Goal: Contribute content: Contribute content

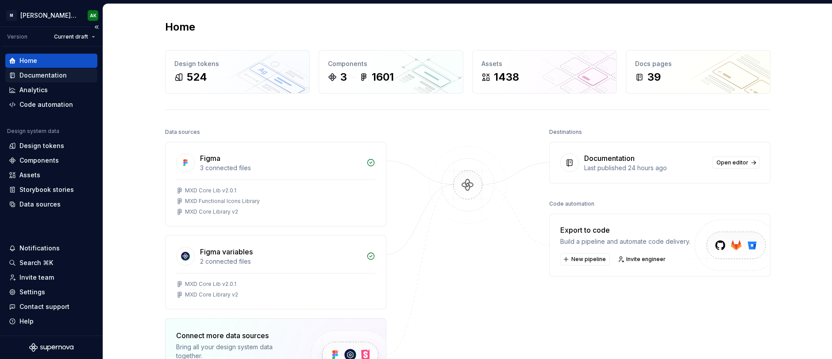
click at [45, 74] on div "Documentation" at bounding box center [42, 75] width 47 height 9
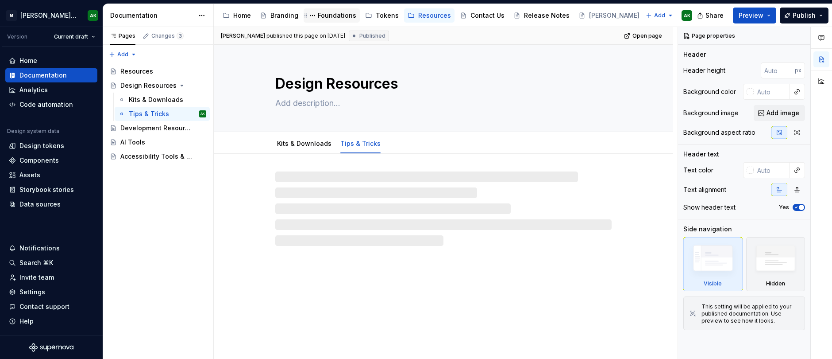
click at [340, 17] on div "Foundations" at bounding box center [337, 15] width 39 height 9
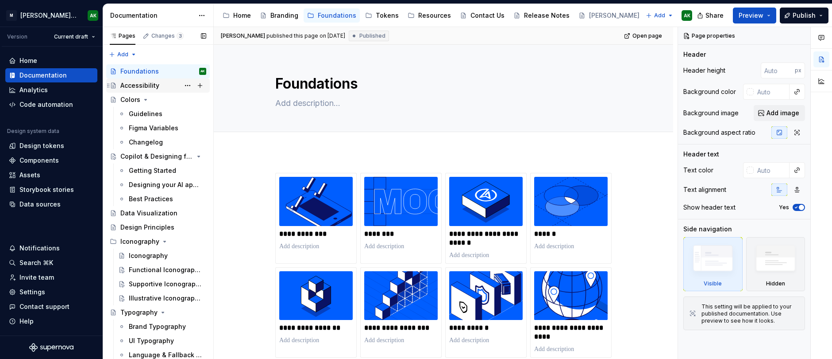
click at [139, 87] on div "Accessibility" at bounding box center [139, 85] width 39 height 9
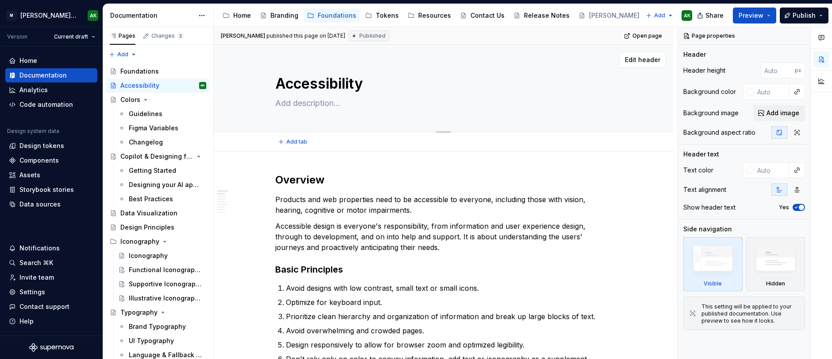
click at [315, 103] on textarea at bounding box center [442, 103] width 336 height 14
type textarea "*"
type textarea "G"
type textarea "*"
type textarea "Gu"
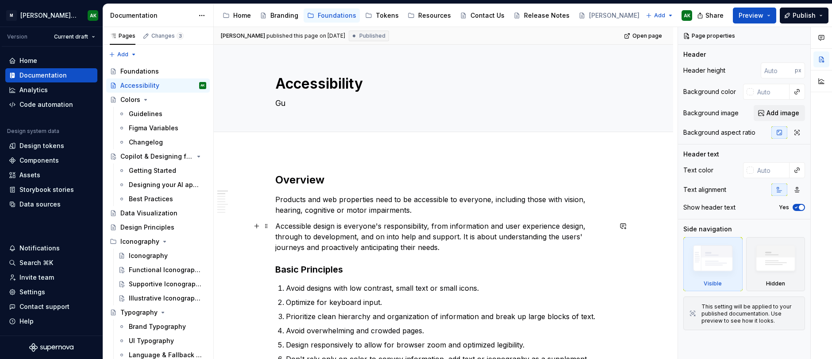
type textarea "*"
type textarea "Gui"
type textarea "*"
type textarea "Guid"
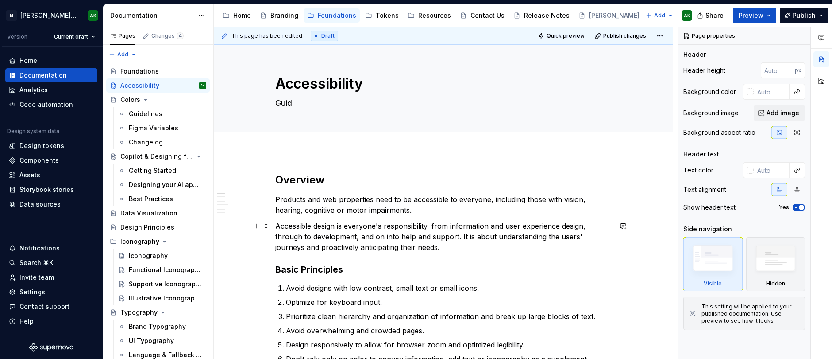
type textarea "*"
type textarea "Guidl"
type textarea "*"
type textarea "Guid"
type textarea "*"
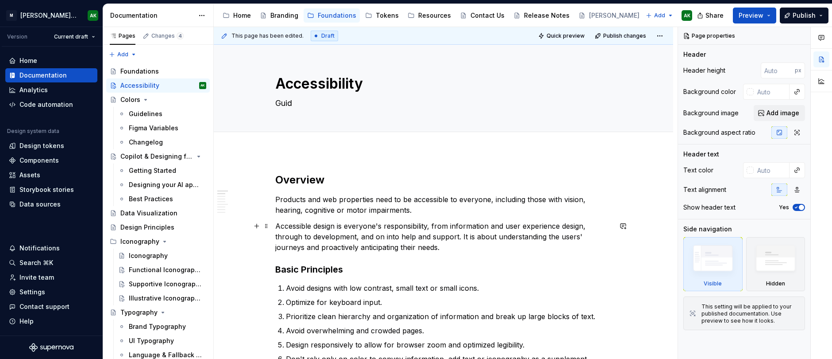
type textarea "Guide"
type textarea "*"
type textarea "Guidel"
type textarea "*"
type textarea "Guideli"
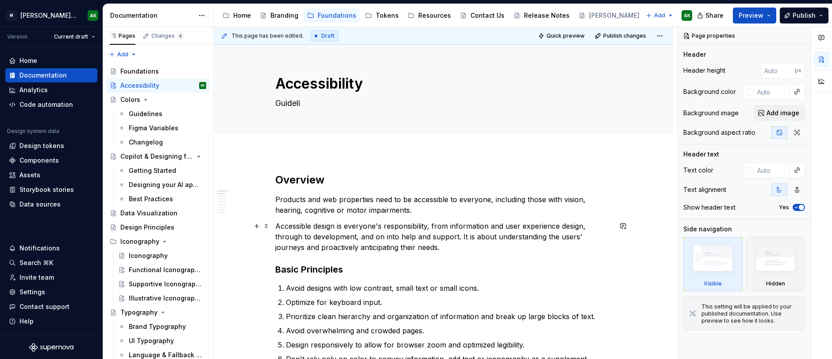
type textarea "*"
type textarea "Guideline"
type textarea "*"
type textarea "Guidelines"
type textarea "*"
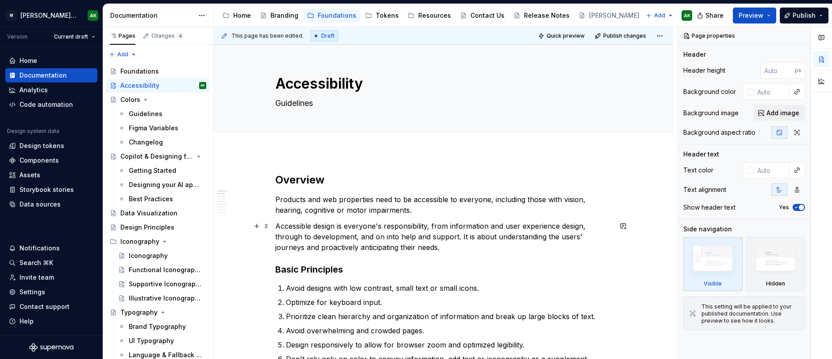
type textarea "Guidelines f"
type textarea "*"
type textarea "Guidelines fr"
type textarea "*"
type textarea "Guidelines fro"
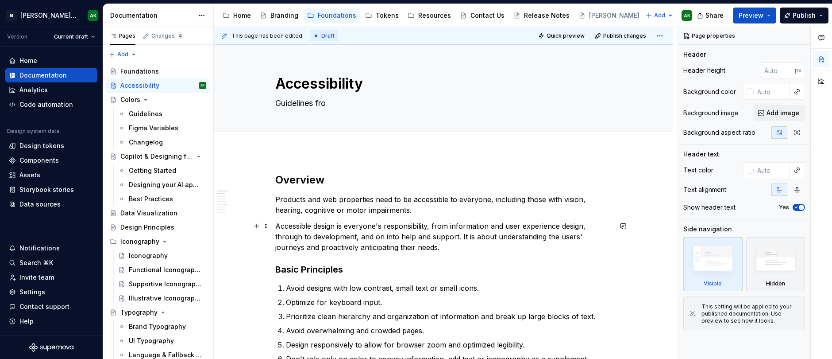
type textarea "*"
type textarea "Guidelines fro"
type textarea "*"
type textarea "Guidelines fro"
type textarea "*"
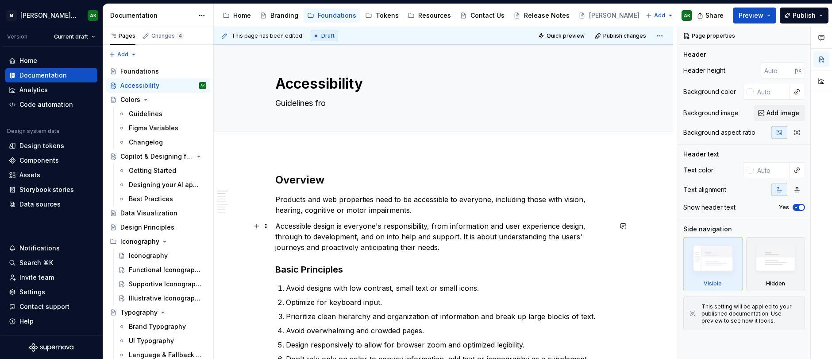
type textarea "Guidelines fr"
type textarea "*"
type textarea "Guidelines f"
type textarea "*"
type textarea "Guidelines fo"
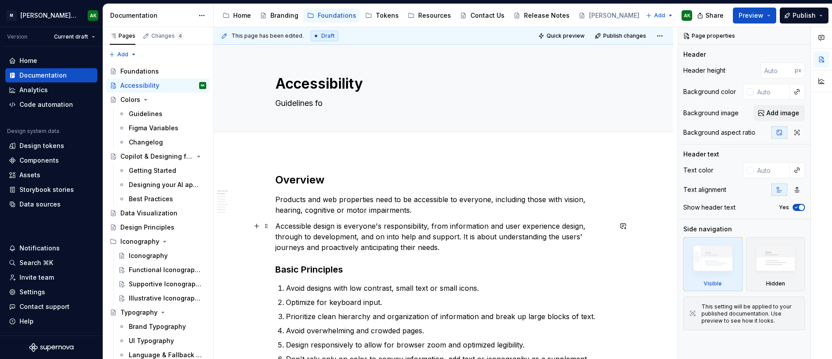
type textarea "*"
type textarea "Guidelines for"
type textarea "*"
type textarea "Guidelines for"
type textarea "*"
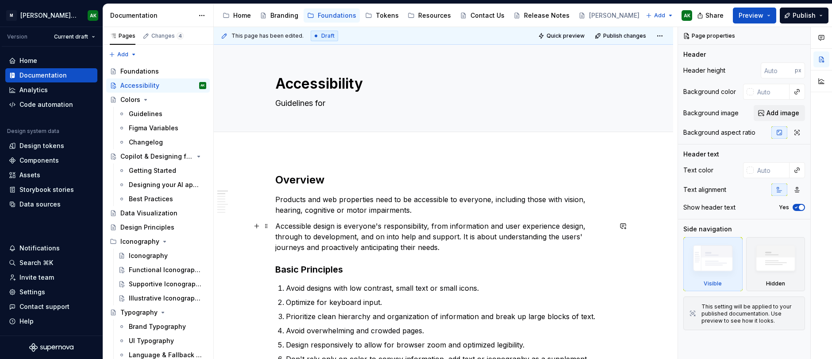
type textarea "Guidelines for a"
type textarea "*"
type textarea "Guidelines for ac"
type textarea "*"
type textarea "Guidelines for acc"
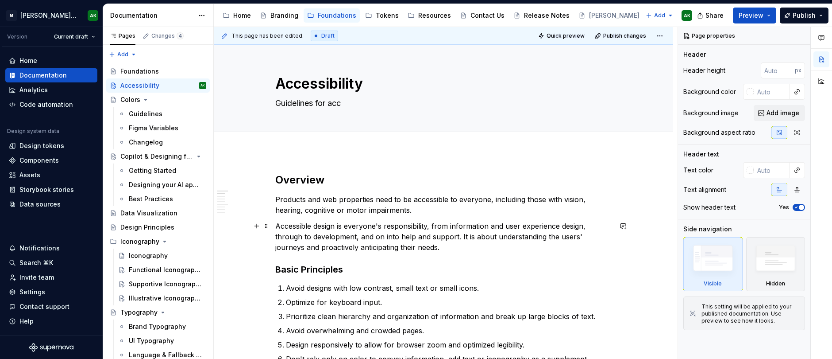
type textarea "*"
type textarea "Guidelines for acce"
type textarea "*"
type textarea "Guidelines for acces"
type textarea "*"
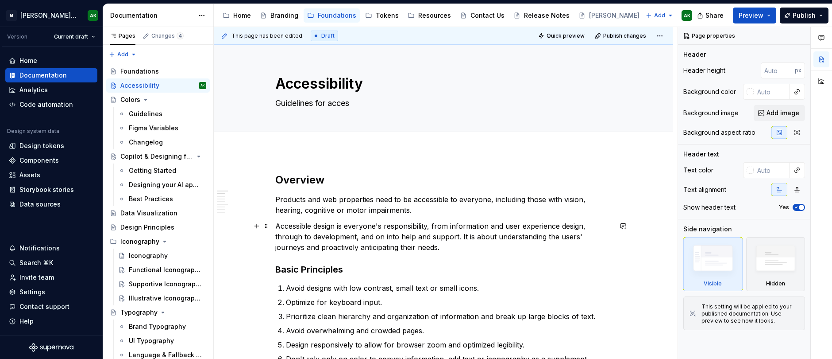
type textarea "Guidelines for access"
type textarea "*"
type textarea "Guidelines for accessi"
type textarea "*"
type textarea "Guidelines for accessib"
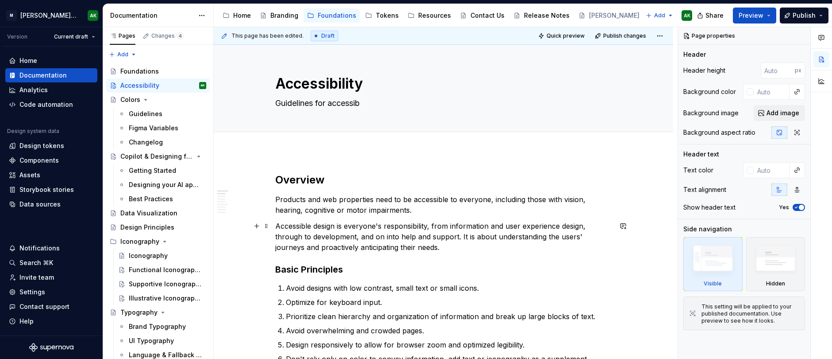
type textarea "*"
type textarea "Guidelines for accessibi"
type textarea "*"
type textarea "Guidelines for accessibil"
type textarea "*"
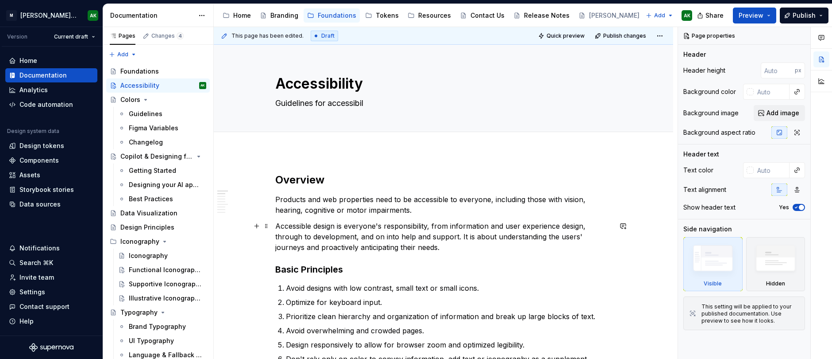
type textarea "Guidelines for accessibili"
type textarea "*"
type textarea "Guidelines for accessibilit"
type textarea "*"
type textarea "Guidelines for accessibility"
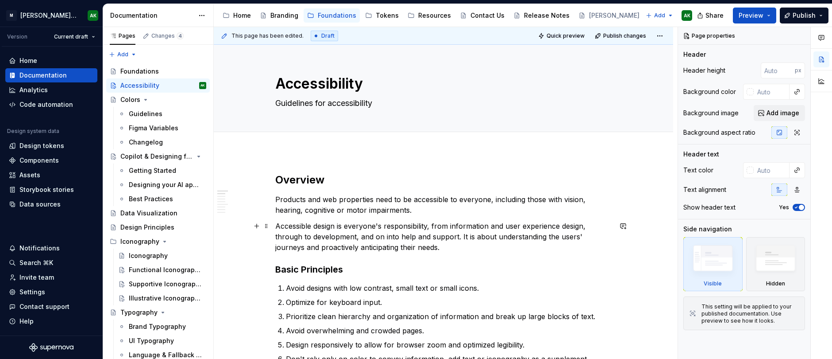
type textarea "*"
type textarea "Guidelines for accessibility"
type textarea "*"
type textarea "Guidelines for accessibility a"
type textarea "*"
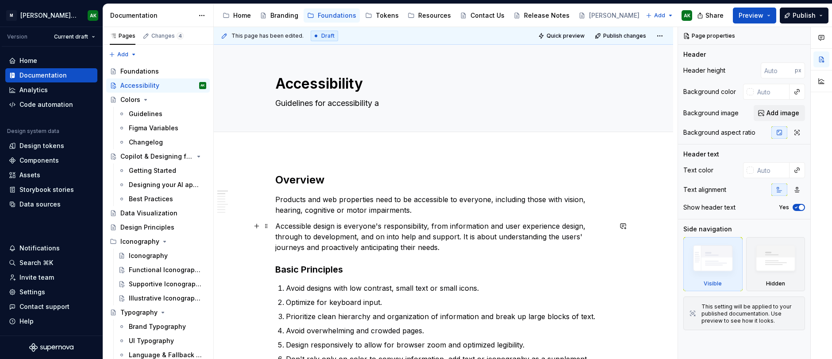
type textarea "Guidelines for accessibility at"
type textarea "*"
type textarea "Guidelines for accessibility at"
type textarea "*"
type textarea "Guidelines for accessibility at M"
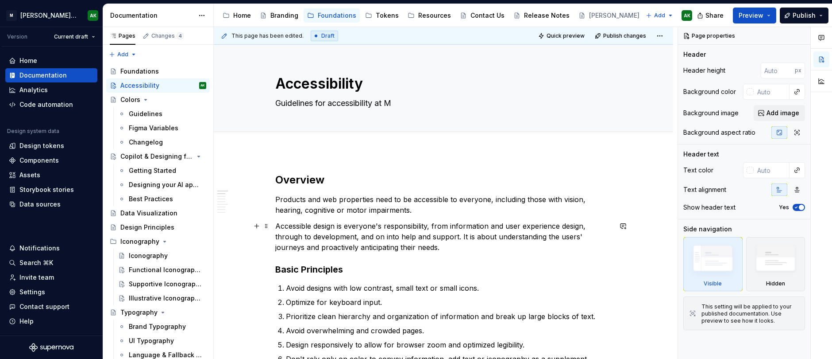
type textarea "*"
type textarea "Guidelines for accessibility at [GEOGRAPHIC_DATA]"
type textarea "*"
type textarea "Guidelines for accessibility at [GEOGRAPHIC_DATA]"
type textarea "*"
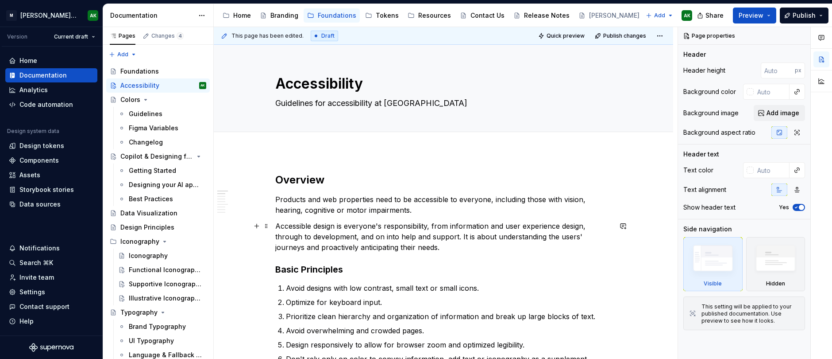
type textarea "Guidelines for accessibility at [GEOGRAPHIC_DATA]"
type textarea "*"
type textarea "Guidelines for accessibility at [GEOGRAPHIC_DATA]"
type textarea "*"
type textarea "Guidelines for accessibility at [GEOGRAPHIC_DATA]'"
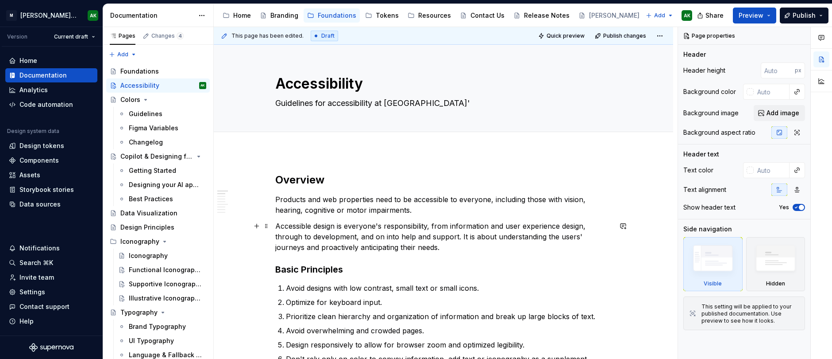
type textarea "*"
type textarea "Guidelines for accessibility at [PERSON_NAME]"
type textarea "*"
type textarea "Guidelines for accessibility at [PERSON_NAME]"
type textarea "*"
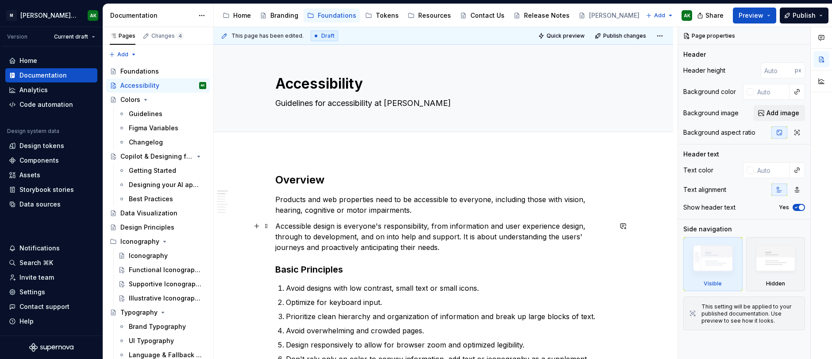
type textarea "Guidelines for accessibility at [PERSON_NAME] d"
type textarea "*"
type textarea "Guidelines for accessibility at [PERSON_NAME] du"
type textarea "*"
type textarea "Guidelines for accessibility at [PERSON_NAME] d"
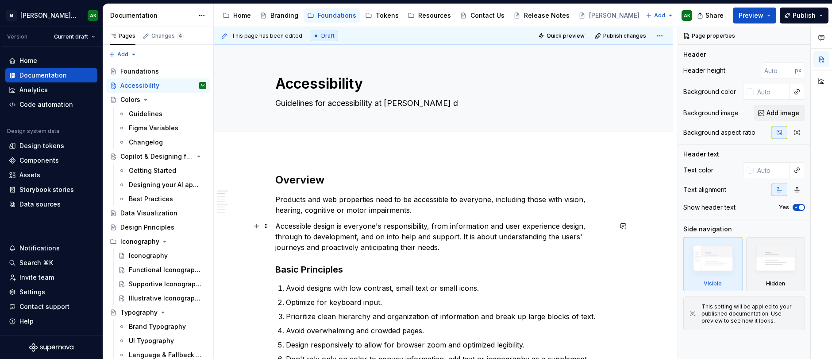
type textarea "*"
type textarea "Guidelines for accessibility at [PERSON_NAME]"
type textarea "*"
type textarea "Guidelines for accessibility at [PERSON_NAME] i"
type textarea "*"
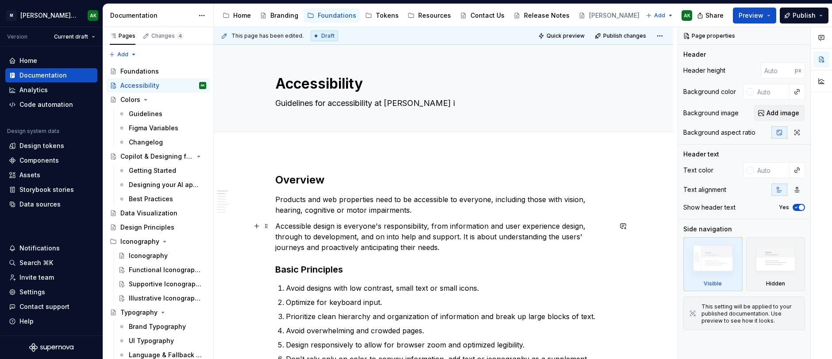
type textarea "Guidelines for accessibility at [PERSON_NAME]"
type textarea "*"
type textarea "Guidelines for accessibility at [PERSON_NAME] i"
type textarea "*"
type textarea "Guidelines for accessibility at [PERSON_NAME] in"
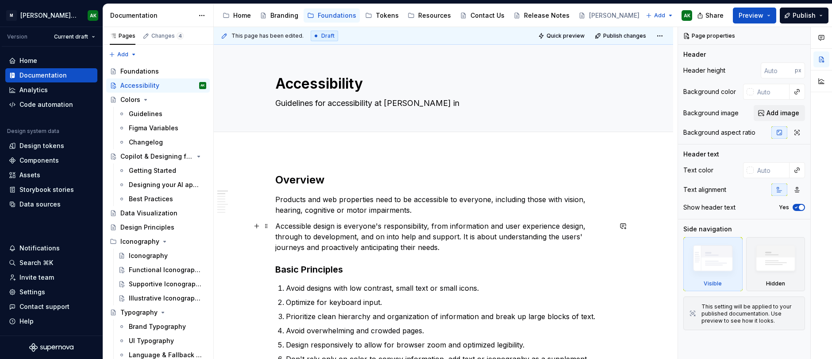
type textarea "*"
type textarea "Guidelines for accessibility at [PERSON_NAME] in"
type textarea "*"
type textarea "Guidelines for accessibility at [PERSON_NAME] in"
type textarea "*"
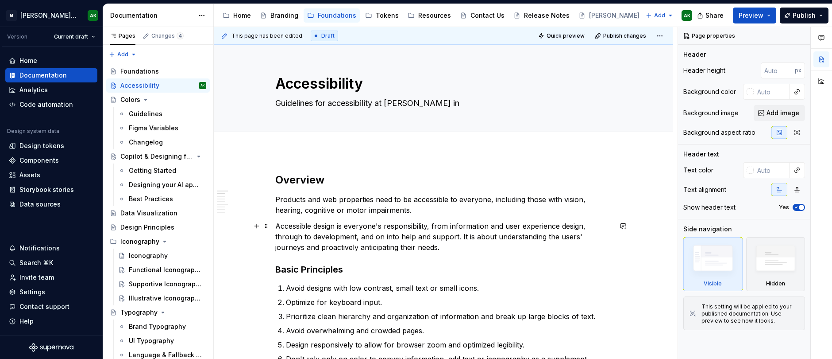
type textarea "Guidelines for accessibility at [PERSON_NAME] i"
type textarea "*"
type textarea "Guidelines for accessibility at [PERSON_NAME]"
type textarea "*"
type textarea "Guidelines for accessibility at [PERSON_NAME]"
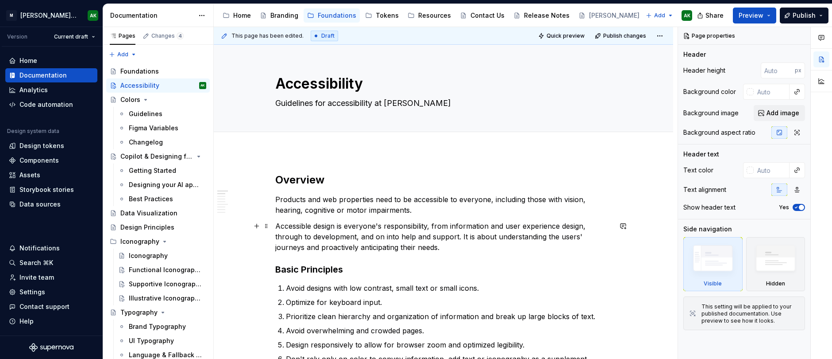
type textarea "*"
type textarea "Guidelines for accessibility at [PERSON_NAME]."
click at [328, 104] on textarea "Guidelines for accessibility at [PERSON_NAME]." at bounding box center [442, 103] width 336 height 14
type textarea "*"
type textarea "Guidelines for accessibility at [PERSON_NAME]."
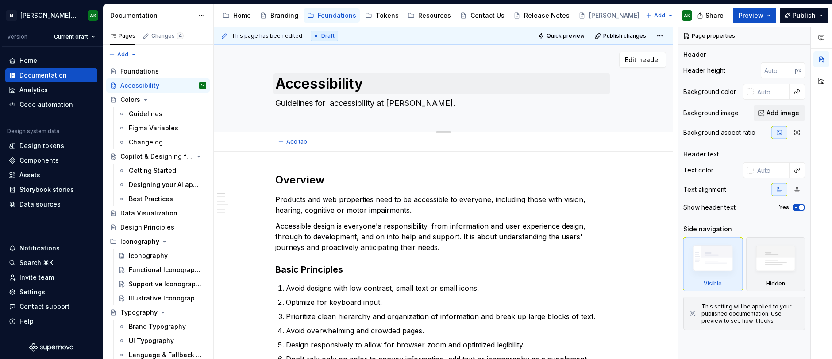
type textarea "*"
type textarea "Guidelines for w accessibility at [PERSON_NAME]."
type textarea "*"
type textarea "Guidelines for we accessibility at [PERSON_NAME]."
type textarea "*"
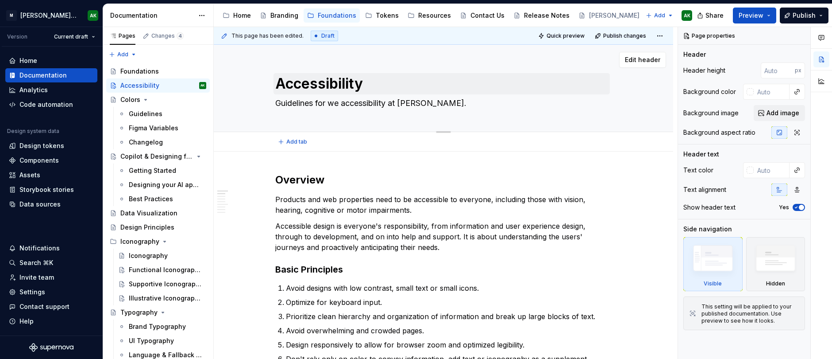
type textarea "Guidelines for web accessibility at [PERSON_NAME]."
type textarea "*"
type textarea "Guidelines for web accessibility at [PERSON_NAME]."
type textarea "*"
type textarea "Guidelines for web accessibility at [PERSON_NAME]."
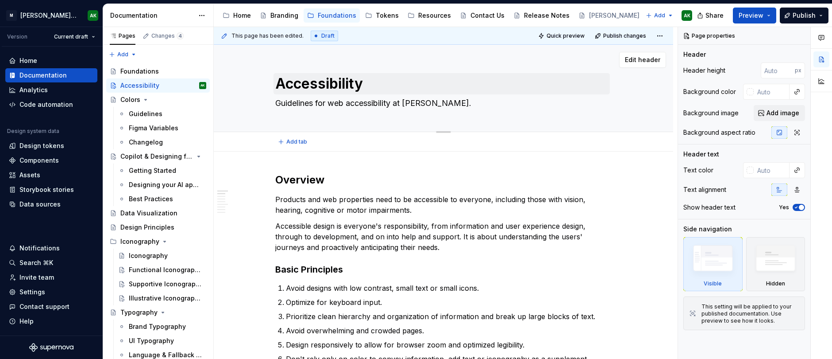
type textarea "*"
type textarea "Guidelines for web accessibility at [PERSON_NAME]."
type textarea "*"
type textarea "Guidelines for web accessibility c at [PERSON_NAME]."
type textarea "*"
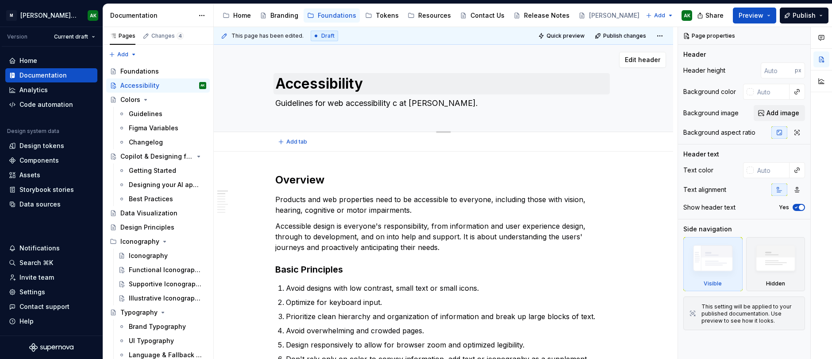
type textarea "Guidelines for web accessibility co at [PERSON_NAME]."
type textarea "*"
type textarea "Guidelines for web accessibility com at [PERSON_NAME]."
type textarea "*"
type textarea "Guidelines for web accessibility comp at [PERSON_NAME]."
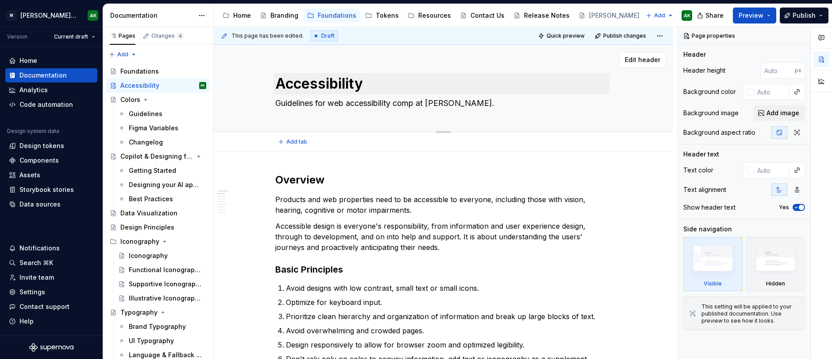
type textarea "*"
type textarea "Guidelines for web accessibility compli at [PERSON_NAME]."
type textarea "*"
type textarea "Guidelines for web accessibility complia at [PERSON_NAME]."
type textarea "*"
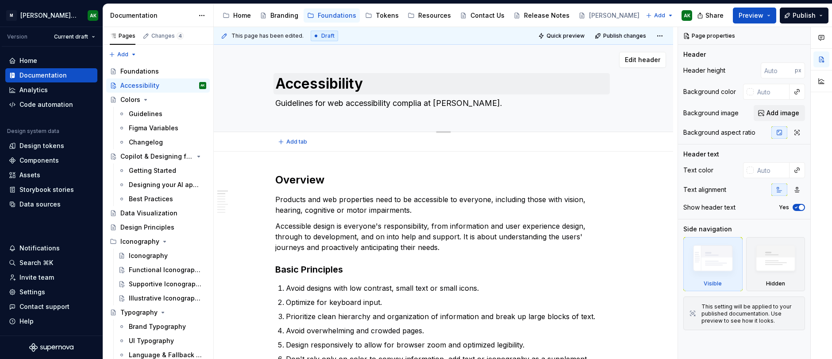
type textarea "Guidelines for web accessibility complian at [PERSON_NAME]."
type textarea "*"
type textarea "Guidelines for web accessibility complianc at [PERSON_NAME]."
type textarea "*"
type textarea "Guidelines for web accessibility compliance at [PERSON_NAME]."
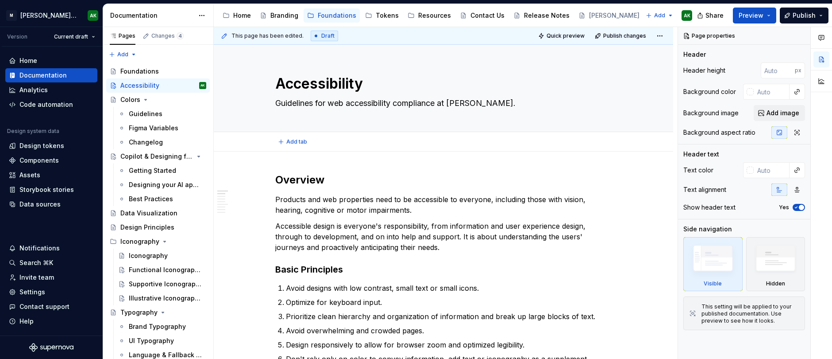
type textarea "*"
type textarea "Guidelines for web accessibility compliance at [PERSON_NAME]."
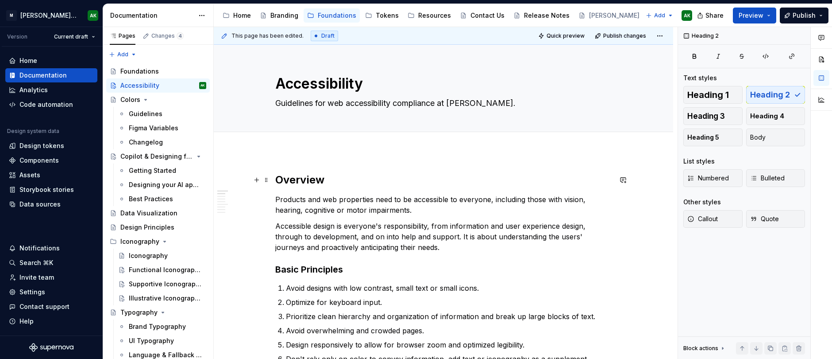
click at [360, 175] on h2 "Overview" at bounding box center [443, 180] width 336 height 14
click at [433, 243] on p "Accessible design is everyone's responsibility, from information and user exper…" at bounding box center [443, 236] width 336 height 32
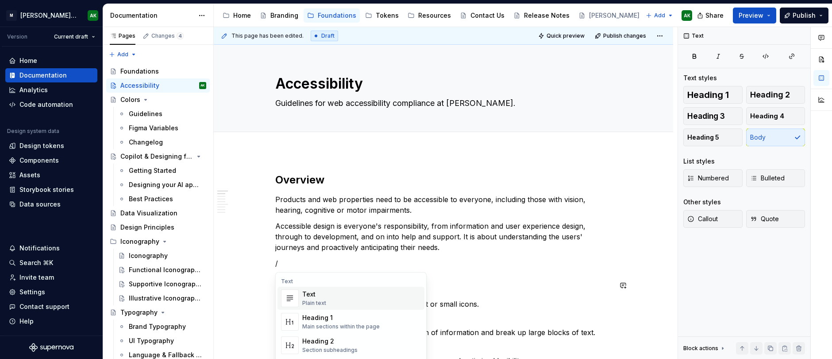
type textarea "*"
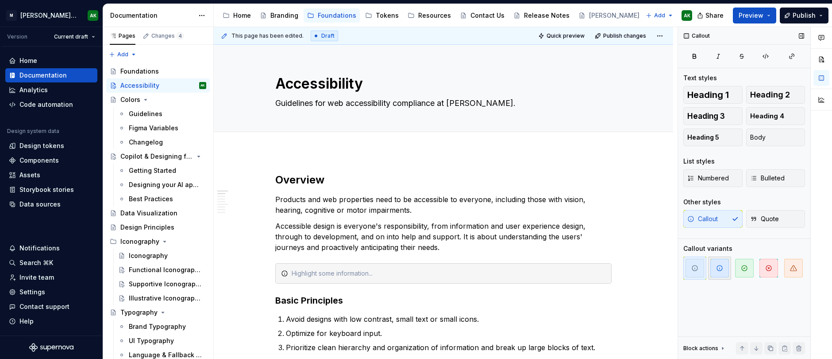
click at [719, 263] on span "button" at bounding box center [719, 268] width 19 height 19
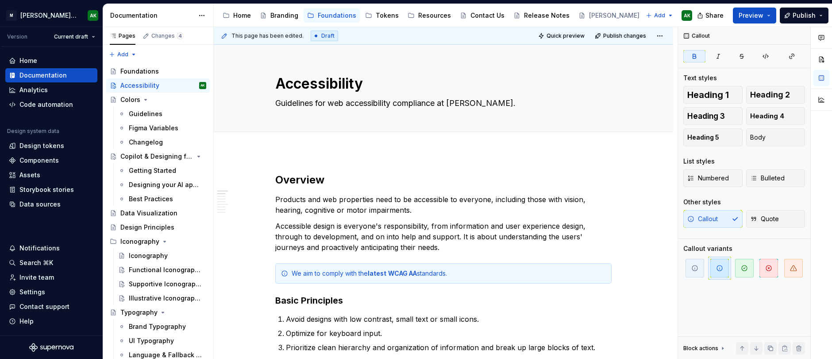
type textarea "*"
click at [463, 271] on div "We aim to comply with the latest WCAG AA standards." at bounding box center [449, 273] width 314 height 9
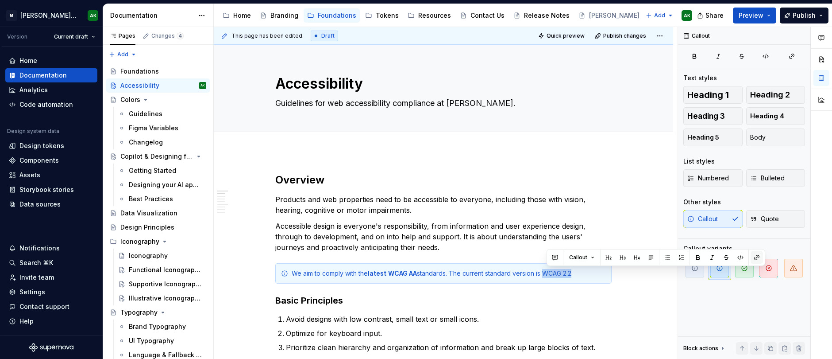
click at [755, 256] on button "button" at bounding box center [757, 257] width 12 height 12
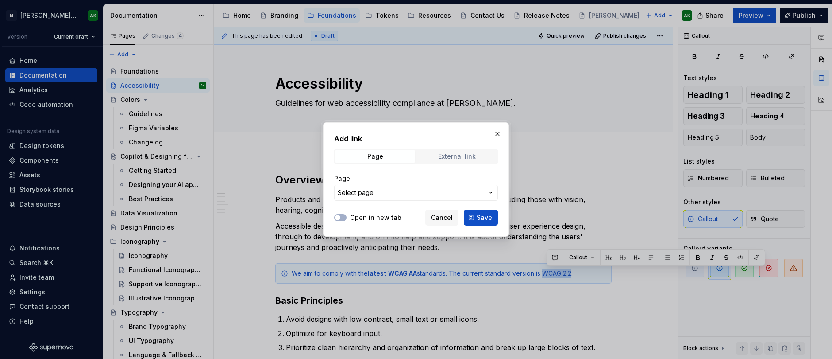
click at [444, 158] on div "External link" at bounding box center [457, 156] width 38 height 7
click at [410, 193] on input "URL" at bounding box center [416, 193] width 164 height 16
paste input "[URL][DOMAIN_NAME]"
type input "[URL][DOMAIN_NAME]"
drag, startPoint x: 344, startPoint y: 214, endPoint x: 372, endPoint y: 218, distance: 28.1
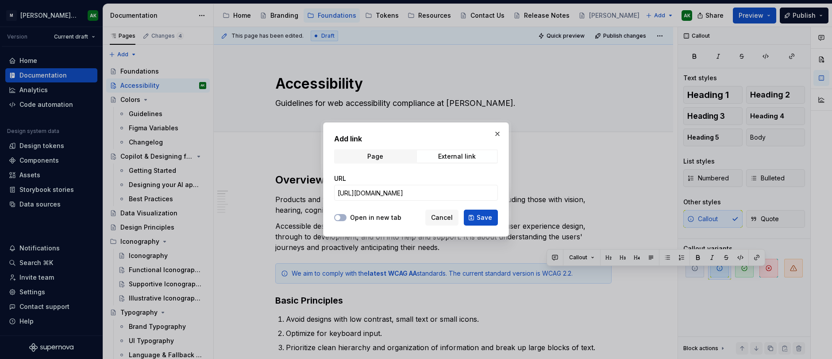
click at [344, 214] on button "Open in new tab" at bounding box center [340, 217] width 12 height 7
click at [475, 216] on button "Save" at bounding box center [481, 217] width 34 height 16
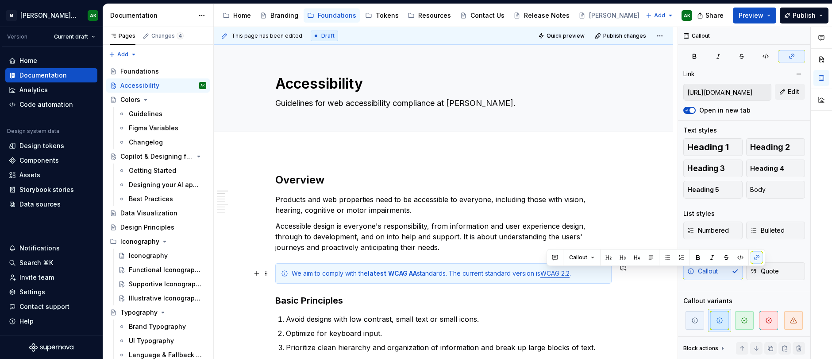
click at [320, 270] on div "We aim to comply with the latest WCAG AA standards. The current standard versio…" at bounding box center [449, 273] width 314 height 9
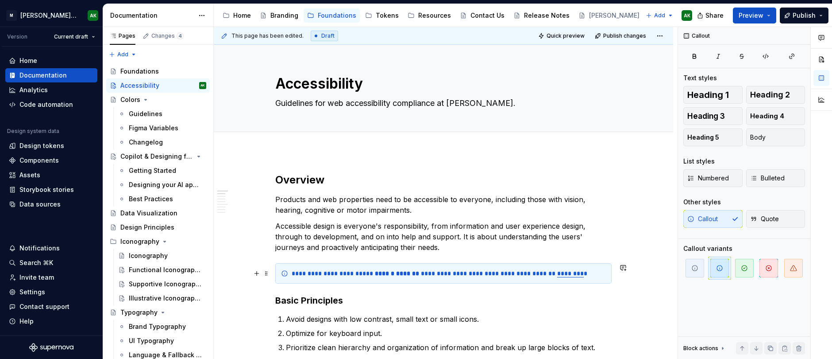
click at [349, 272] on div "**********" at bounding box center [449, 273] width 314 height 9
click at [306, 274] on div "**********" at bounding box center [449, 273] width 314 height 9
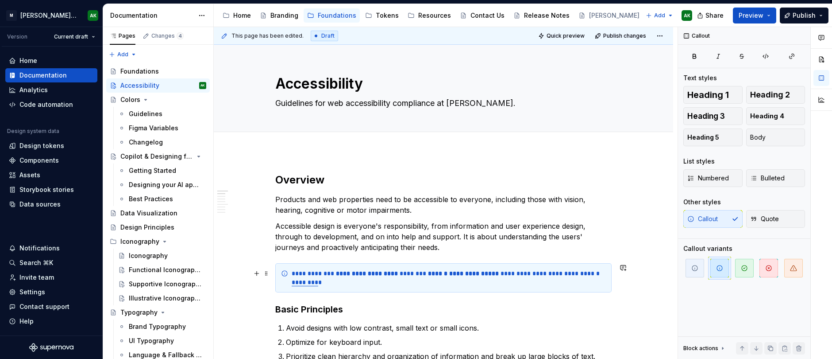
click at [350, 287] on div "**********" at bounding box center [443, 277] width 336 height 29
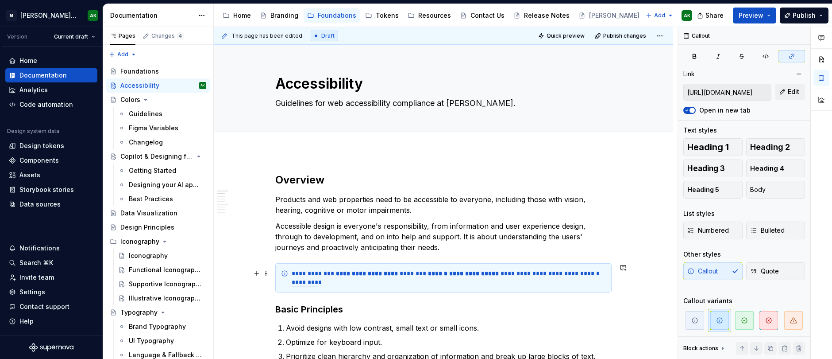
click at [318, 279] on link "********" at bounding box center [305, 282] width 27 height 6
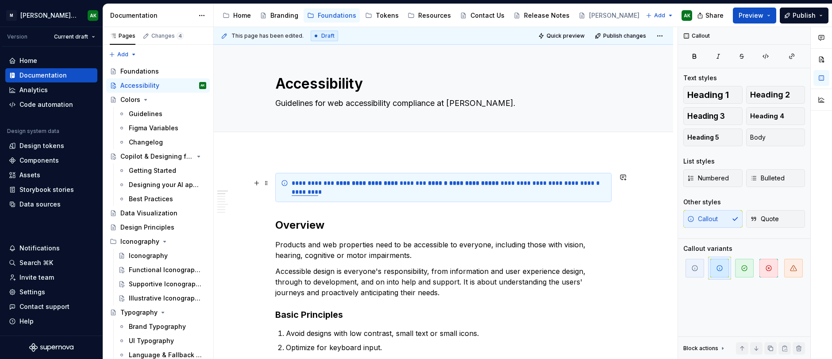
click at [293, 181] on div "**********" at bounding box center [449, 187] width 314 height 18
drag, startPoint x: 386, startPoint y: 195, endPoint x: 394, endPoint y: 196, distance: 8.0
click at [386, 195] on div "**********" at bounding box center [449, 187] width 314 height 18
click at [803, 20] on button "Publish" at bounding box center [804, 16] width 49 height 16
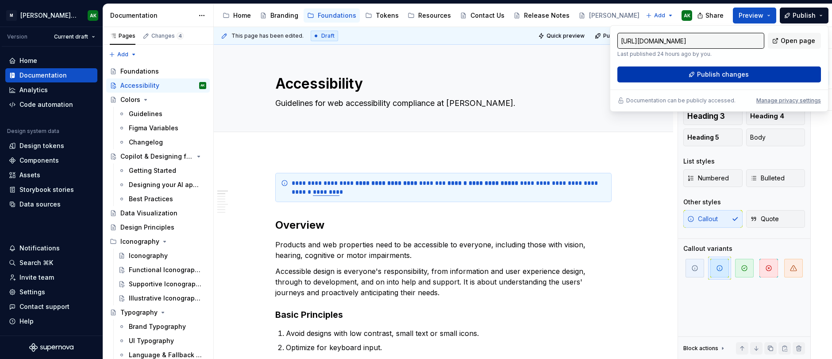
click at [772, 74] on button "Publish changes" at bounding box center [719, 74] width 204 height 16
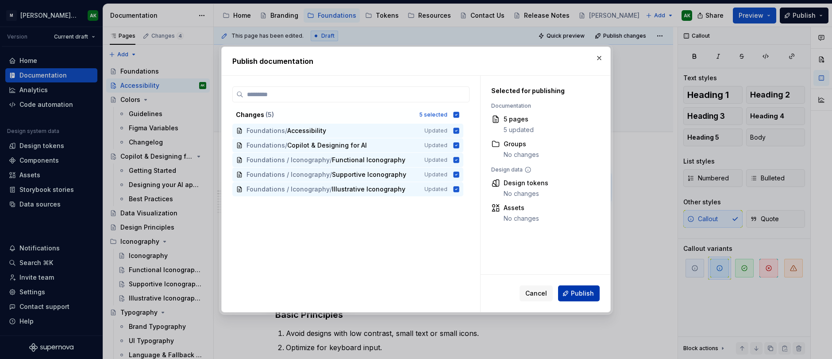
click at [577, 292] on span "Publish" at bounding box center [582, 293] width 23 height 9
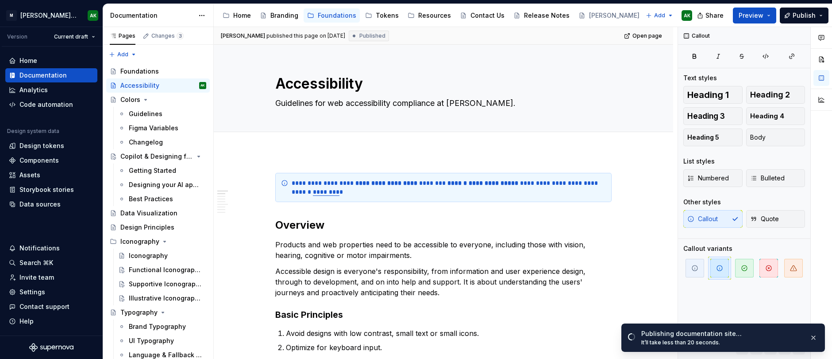
type textarea "*"
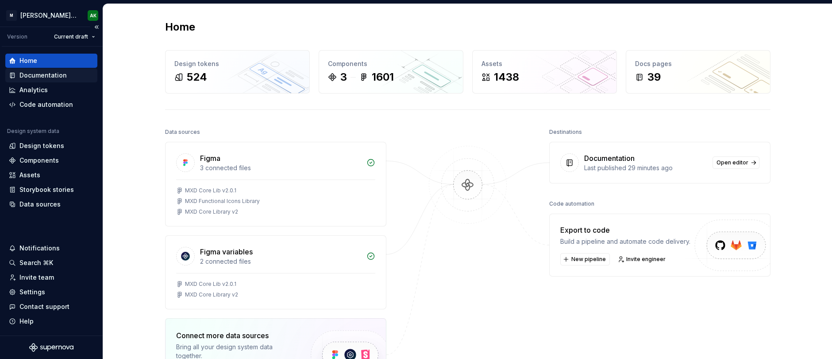
click at [34, 75] on div "Documentation" at bounding box center [42, 75] width 47 height 9
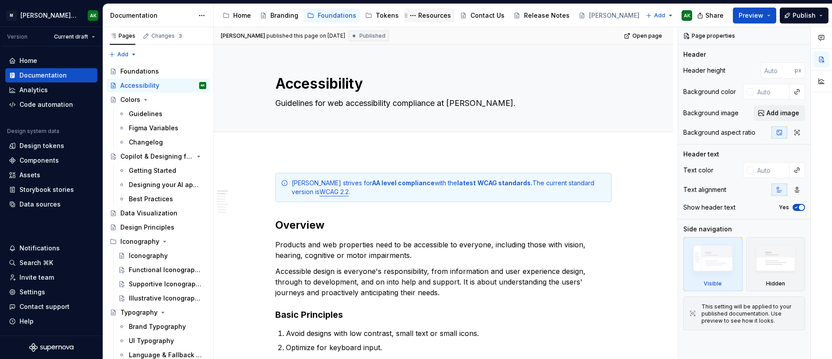
click at [442, 17] on div "Resources" at bounding box center [434, 15] width 33 height 9
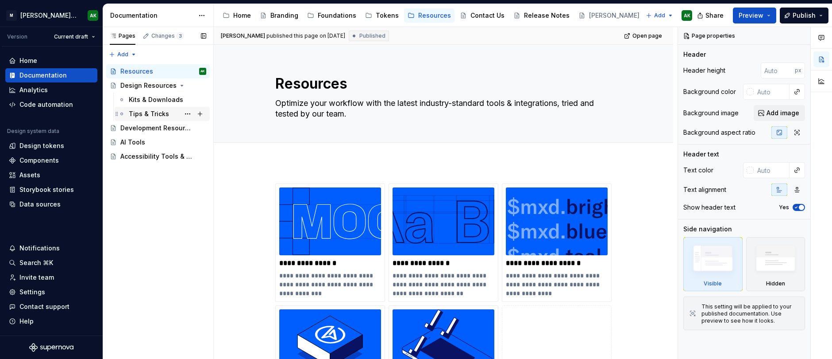
click at [153, 110] on div "Tips & Tricks" at bounding box center [149, 113] width 40 height 9
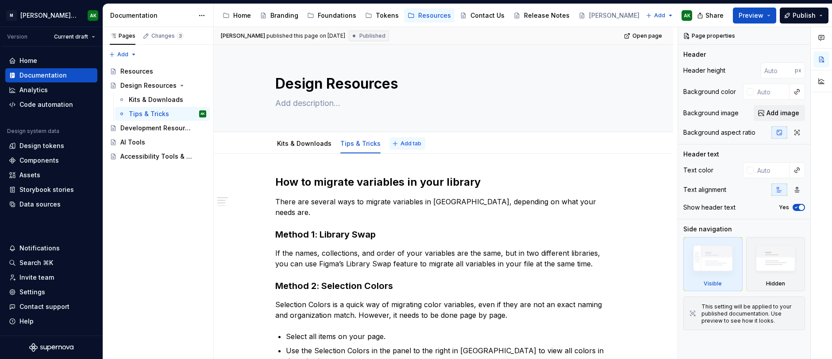
type textarea "*"
click at [401, 143] on span "Add tab" at bounding box center [411, 143] width 21 height 7
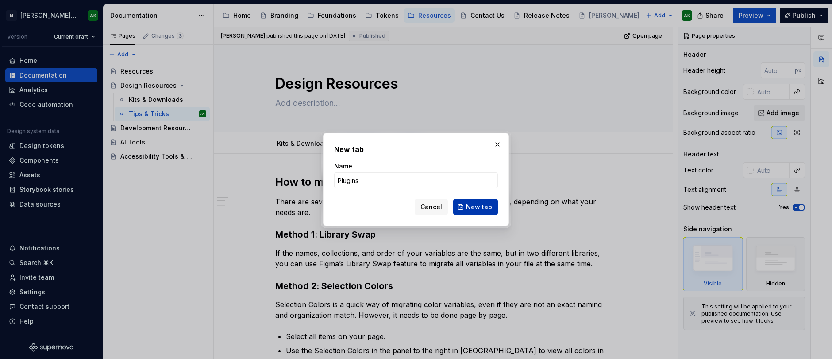
type input "Plugins"
drag, startPoint x: 475, startPoint y: 210, endPoint x: 485, endPoint y: 211, distance: 10.3
click at [475, 210] on span "New tab" at bounding box center [479, 206] width 26 height 9
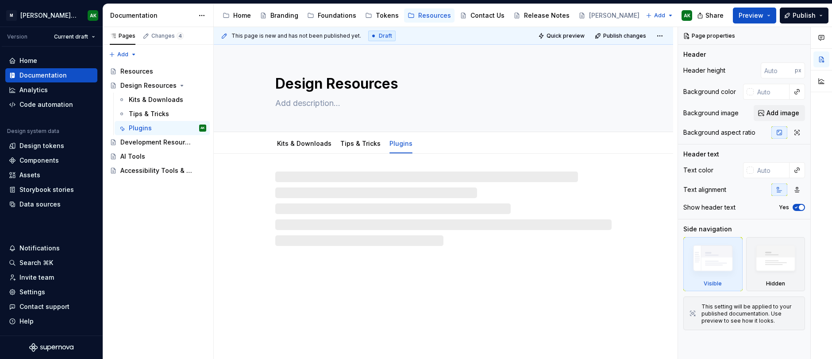
click at [342, 185] on div at bounding box center [443, 208] width 336 height 74
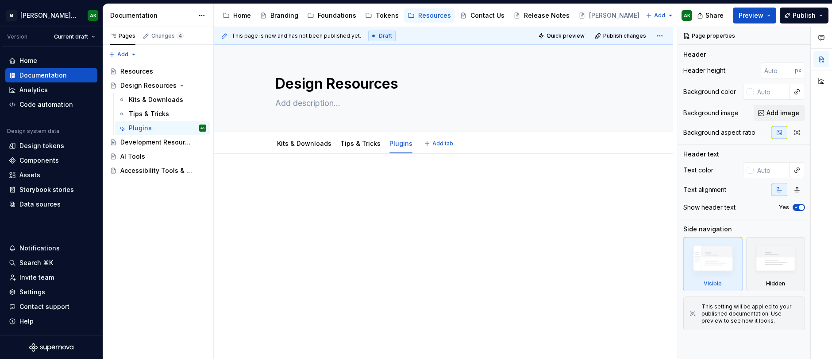
type textarea "*"
click at [331, 172] on div at bounding box center [443, 240] width 459 height 173
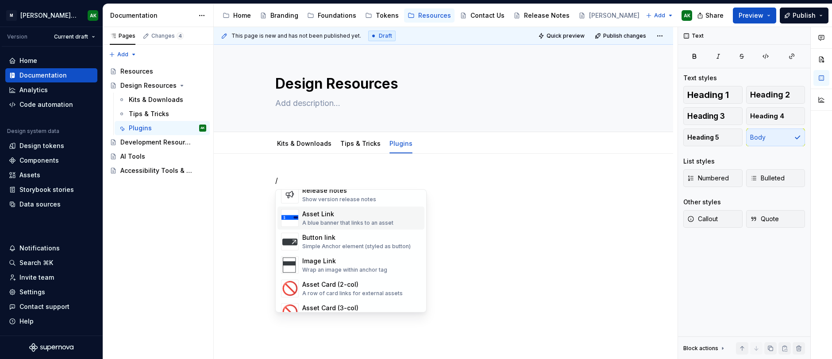
scroll to position [624, 0]
click at [346, 221] on div "A blue banner that links to an asset" at bounding box center [347, 222] width 91 height 7
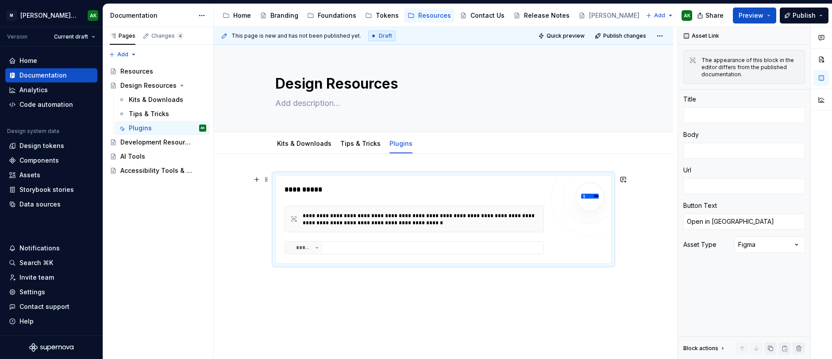
click at [339, 250] on div "*****" at bounding box center [414, 247] width 259 height 12
drag, startPoint x: 311, startPoint y: 245, endPoint x: 339, endPoint y: 247, distance: 28.0
click at [312, 245] on button "*****" at bounding box center [304, 247] width 38 height 12
click at [356, 247] on div "*****" at bounding box center [414, 247] width 259 height 12
click at [401, 253] on div "*****" at bounding box center [414, 247] width 259 height 12
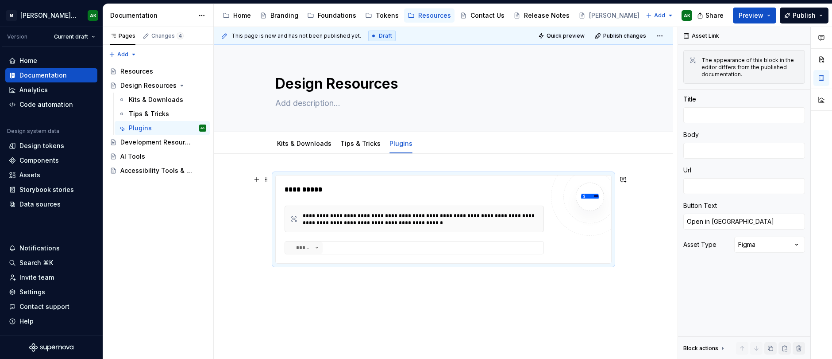
click at [478, 216] on div "**********" at bounding box center [420, 219] width 235 height 14
click at [693, 184] on textarea at bounding box center [744, 186] width 122 height 16
paste textarea "https://www.figma.com/community/plugin/1418243284580102253/flowauto"
type textarea "*"
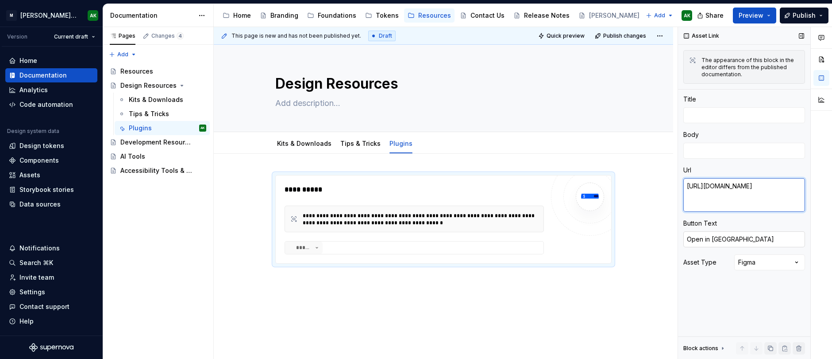
type textarea "https://www.figma.com/community/plugin/1418243284580102253/flowauto"
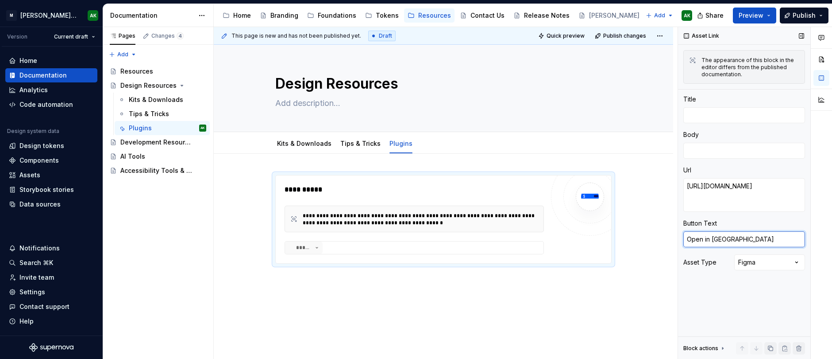
click at [747, 235] on textarea "Open in Figma" at bounding box center [744, 239] width 122 height 16
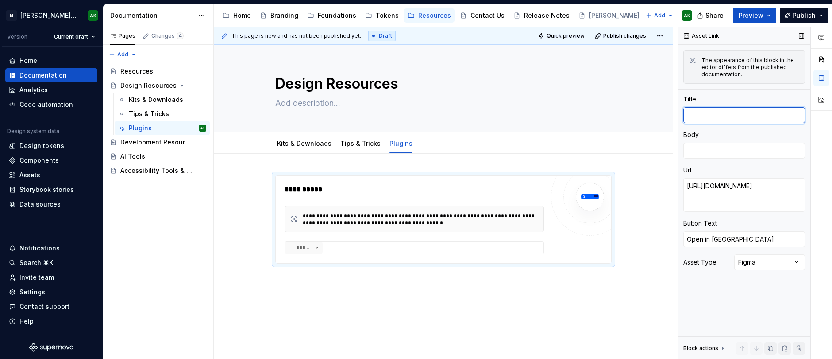
click at [716, 112] on textarea at bounding box center [744, 115] width 122 height 16
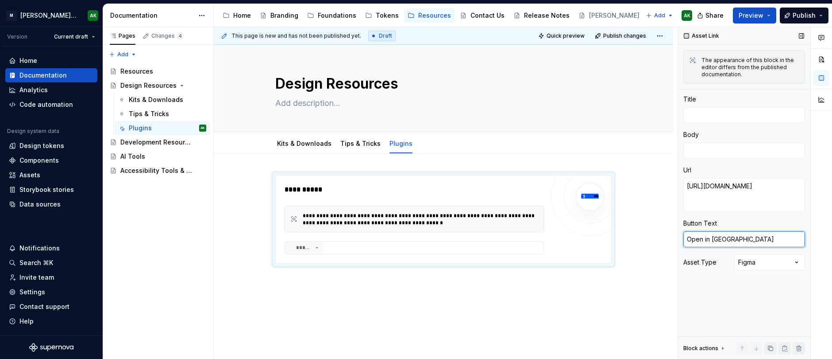
click at [750, 238] on textarea "Open in Figma" at bounding box center [744, 239] width 122 height 16
click at [712, 235] on textarea "Open in Figma" at bounding box center [744, 239] width 122 height 16
drag, startPoint x: 744, startPoint y: 236, endPoint x: 703, endPoint y: 235, distance: 40.3
click at [703, 235] on textarea "Open in Figma" at bounding box center [744, 239] width 122 height 16
click at [758, 234] on textarea "Open in Figma" at bounding box center [744, 239] width 122 height 16
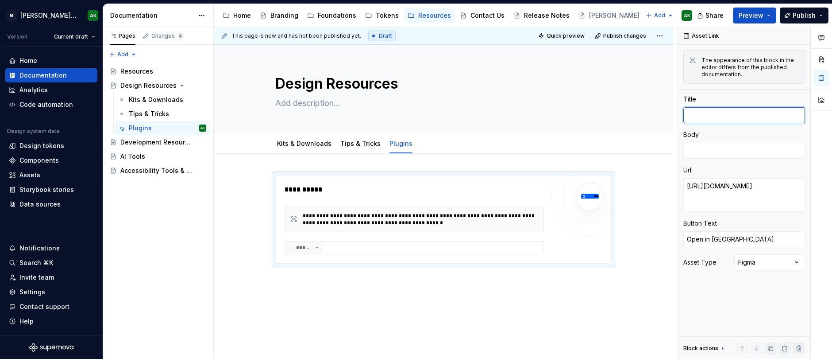
click at [717, 113] on textarea at bounding box center [744, 115] width 122 height 16
type textarea "*"
type textarea "F"
type textarea "*"
type textarea "Fl"
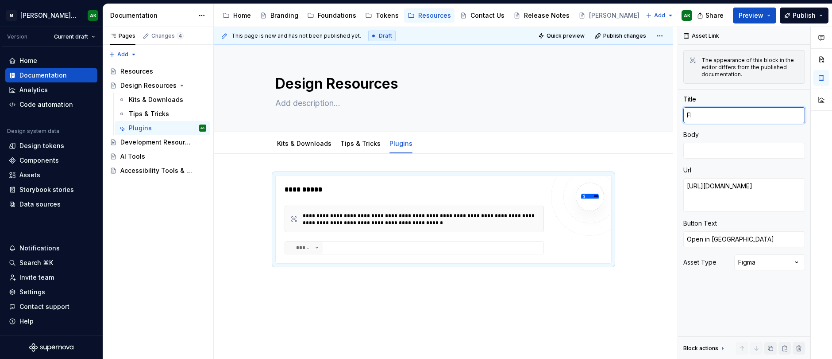
type textarea "*"
type textarea "Flo"
type textarea "*"
type textarea "Flow"
type textarea "*"
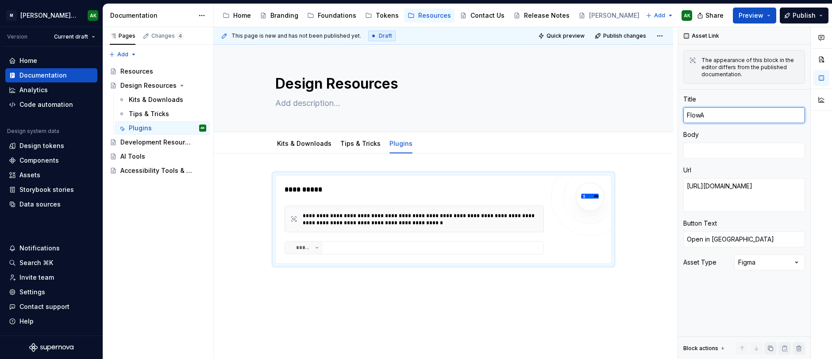
type textarea "FlowAu"
type textarea "*"
type textarea "FlowAut"
type textarea "*"
type textarea "FlowAuto"
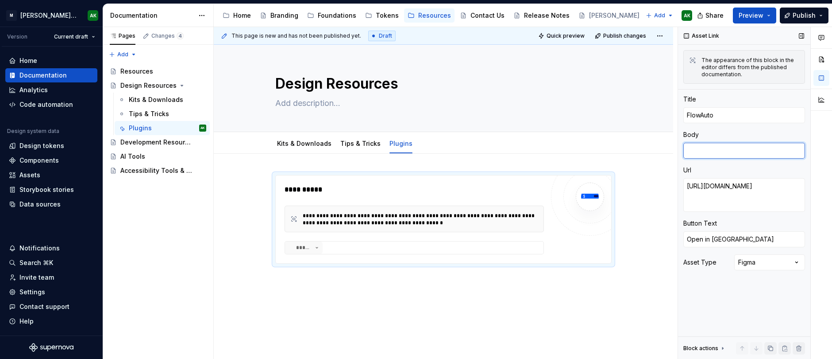
paste textarea "FlowAuto instantly turns your Figma frames into tidy, always-attached userflows."
type textarea "*"
type textarea "FlowAuto instantly turns your Figma frames into tidy, always-attached userflows."
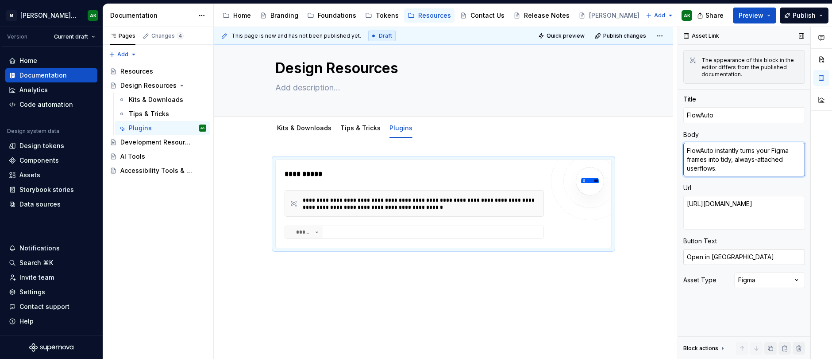
scroll to position [23, 0]
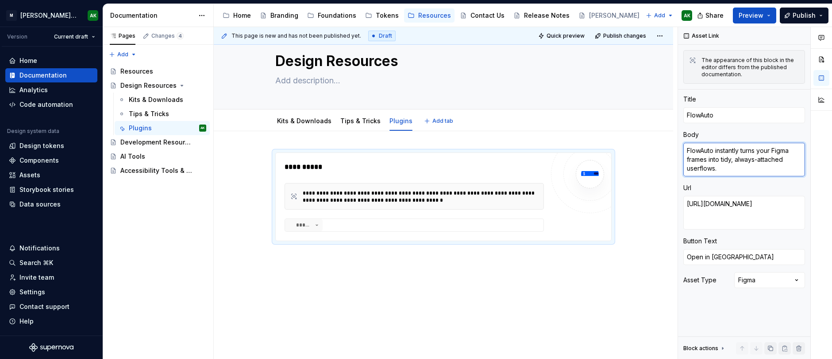
type textarea "*"
type textarea "FlowAuto instantly turns your Figma frames into tidy, always-attached userflows."
click at [428, 260] on div "**********" at bounding box center [443, 245] width 459 height 228
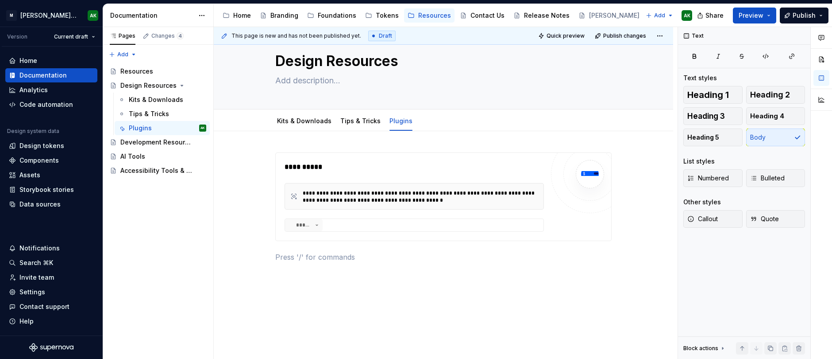
click at [298, 135] on div "**********" at bounding box center [443, 255] width 459 height 249
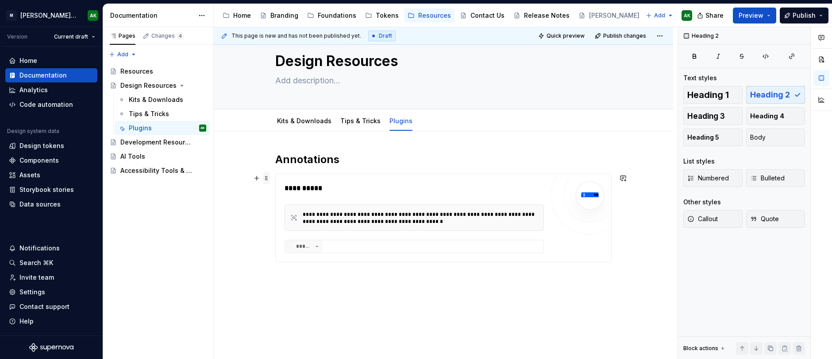
click at [265, 177] on span at bounding box center [266, 178] width 7 height 12
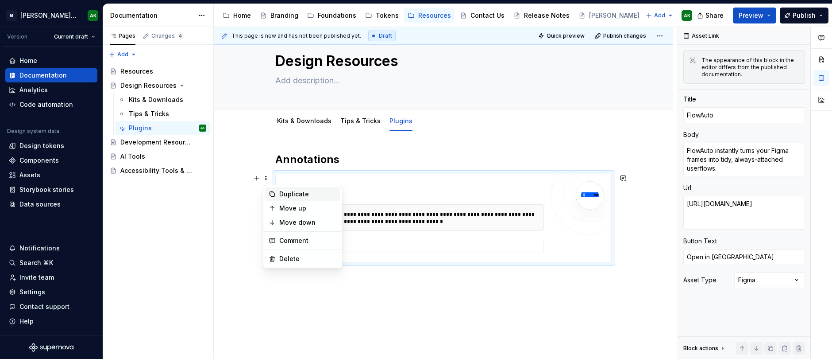
click at [287, 192] on div "Duplicate" at bounding box center [308, 193] width 58 height 9
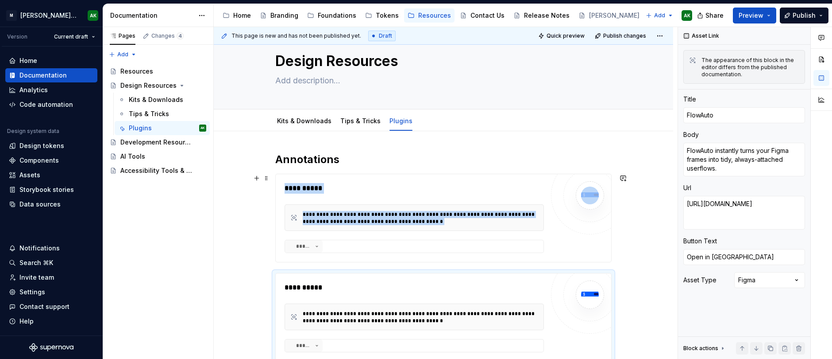
scroll to position [25, 0]
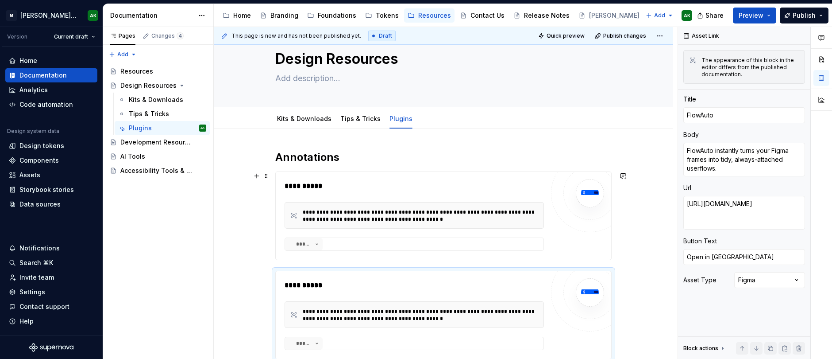
click at [347, 194] on div "**********" at bounding box center [414, 216] width 259 height 70
click at [736, 115] on textarea "FlowAuto" at bounding box center [744, 115] width 122 height 16
type textarea "*"
type textarea "A"
type textarea "*"
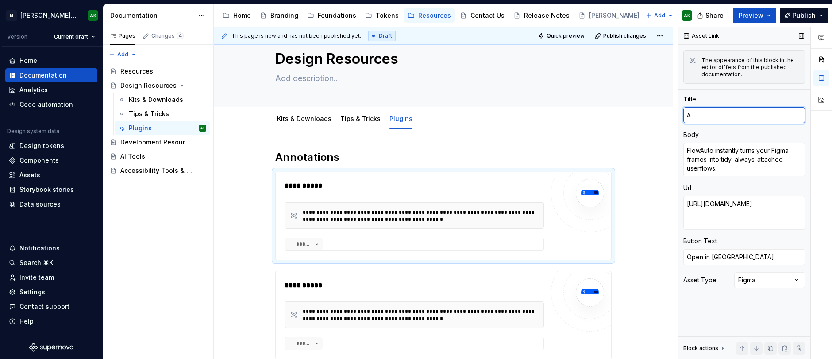
type textarea "Ad"
type textarea "*"
type textarea "Add"
type textarea "*"
type textarea "Add"
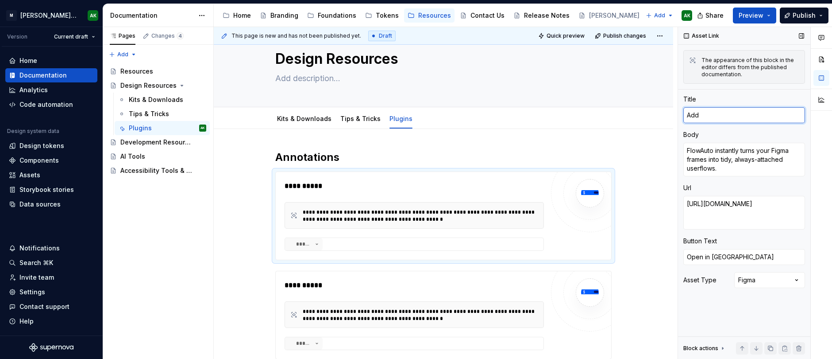
type textarea "*"
type textarea "Add m"
type textarea "*"
type textarea "Add me"
type textarea "*"
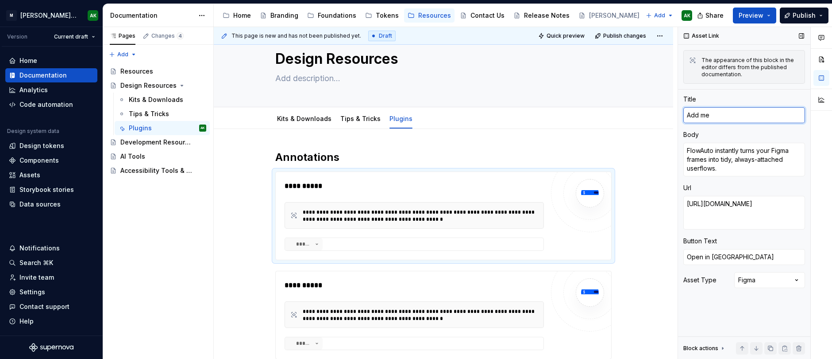
type textarea "Add mea"
type textarea "*"
type textarea "Add meas"
type textarea "*"
type textarea "Add measu"
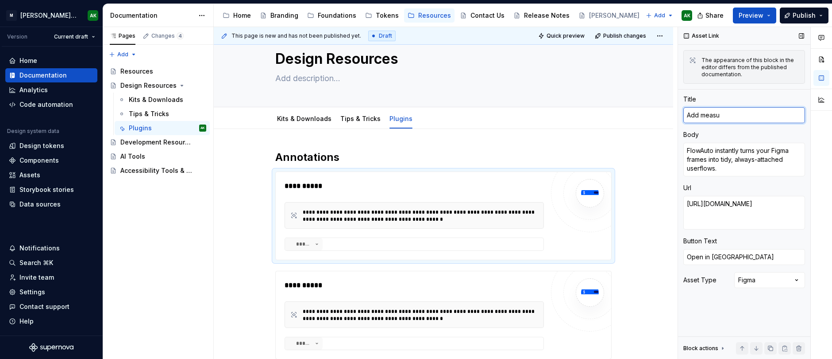
type textarea "*"
type textarea "Add measur"
type textarea "*"
type textarea "Add measure"
type textarea "*"
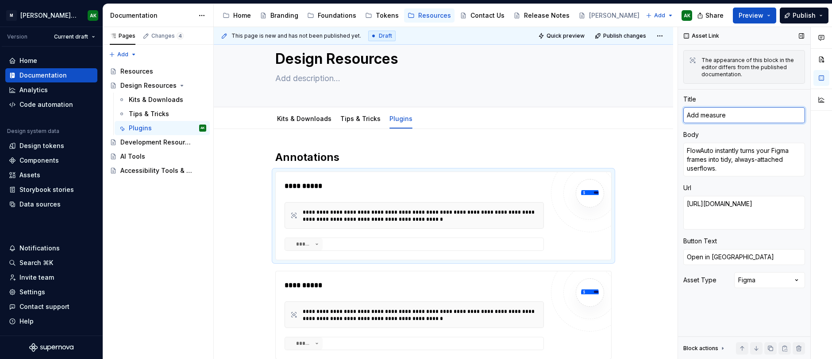
type textarea "Add measurem"
type textarea "*"
type textarea "Add measureme"
type textarea "*"
type textarea "Add measuremen"
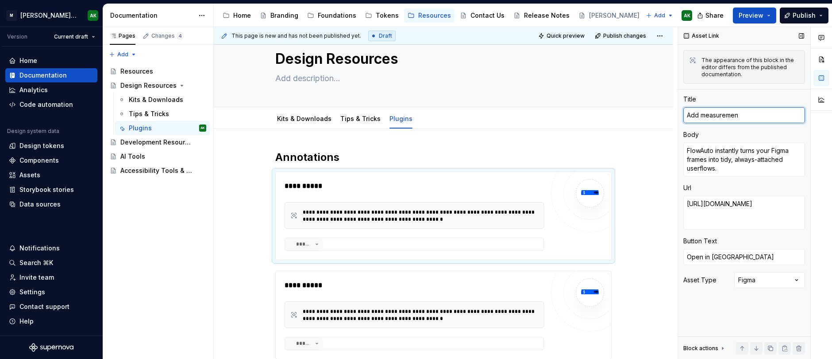
type textarea "*"
type textarea "Add measurement"
type textarea "*"
type textarea "Add measurements"
type textarea "*"
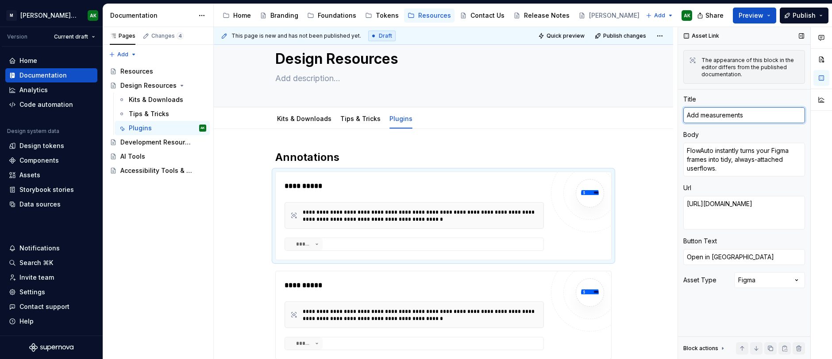
type textarea "Add measurements"
type textarea "*"
type textarea "Add measurements a"
type textarea "*"
type textarea "Add measurements and"
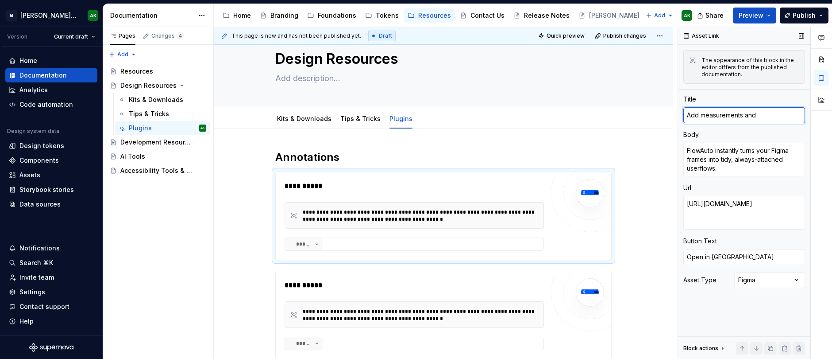
type textarea "*"
type textarea "Add measurements and"
type textarea "*"
type textarea "Add measurements and a"
type textarea "*"
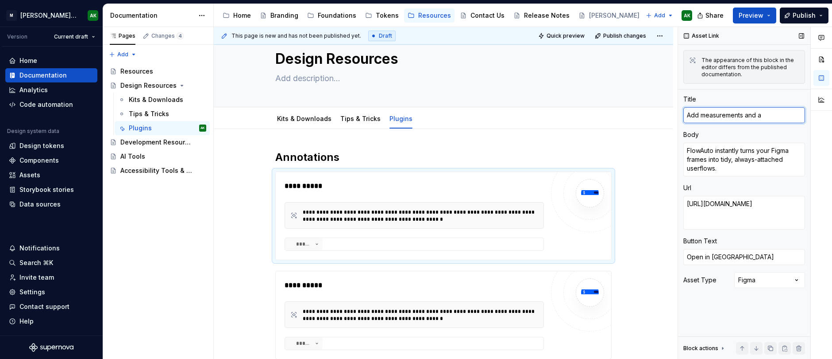
type textarea "Add measurements and an"
type textarea "*"
type textarea "Add measurements and ann"
type textarea "*"
type textarea "Add measurements and anno"
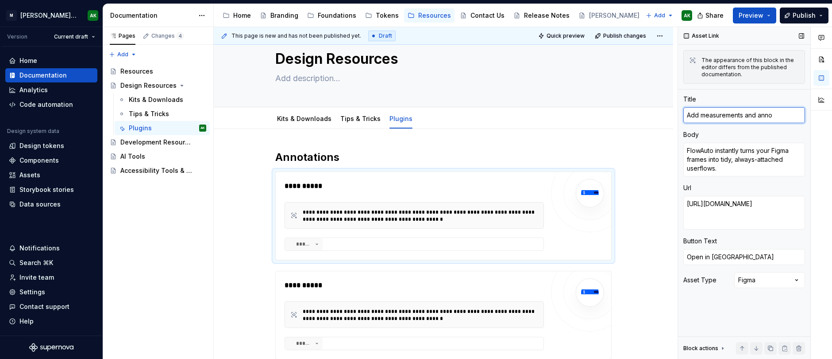
type textarea "*"
type textarea "Add measurements and annot"
type textarea "*"
type textarea "Add measurements and annota"
type textarea "*"
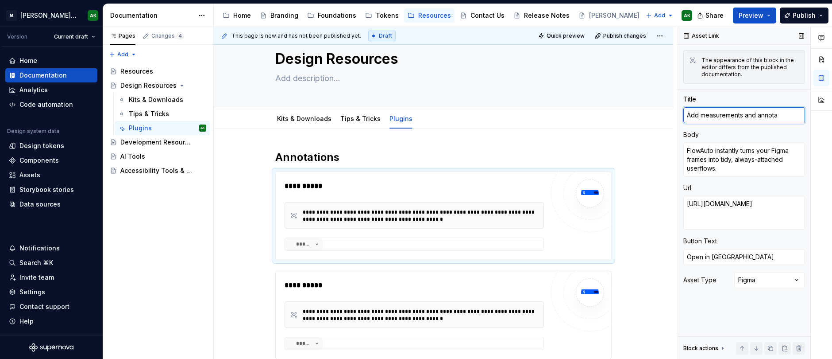
type textarea "Add measurements and annotat"
type textarea "*"
type textarea "Add measurements and annotati"
type textarea "*"
type textarea "Add measurements and annotatio"
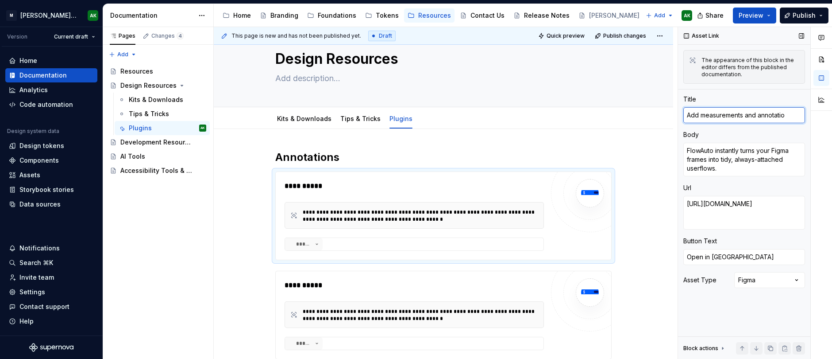
type textarea "*"
type textarea "A"
type textarea "*"
type textarea "An"
type textarea "*"
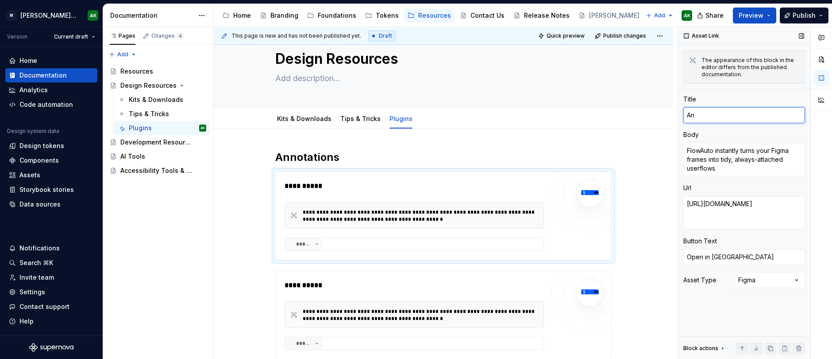
type textarea "Ann"
type textarea "*"
type textarea "Anno"
type textarea "*"
type textarea "Annot"
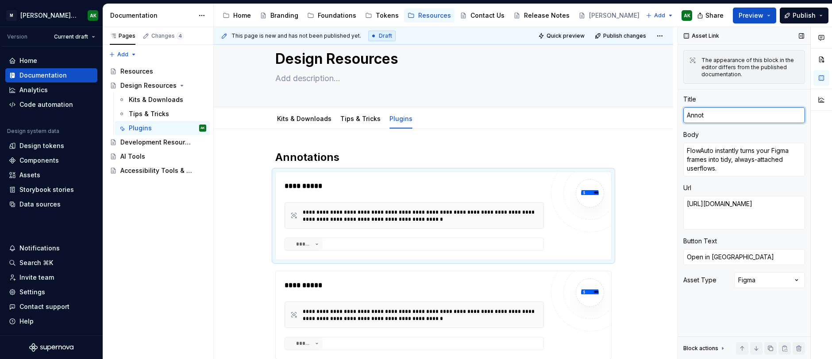
type textarea "*"
type textarea "Anno"
type textarea "*"
type textarea "Ann"
type textarea "*"
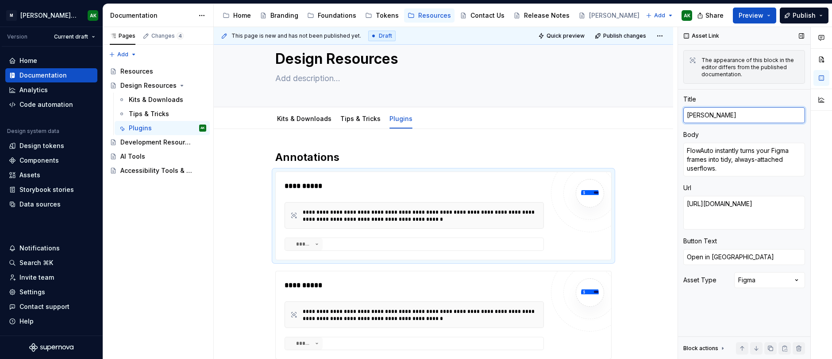
type textarea "An"
type textarea "*"
type textarea "A"
type textarea "*"
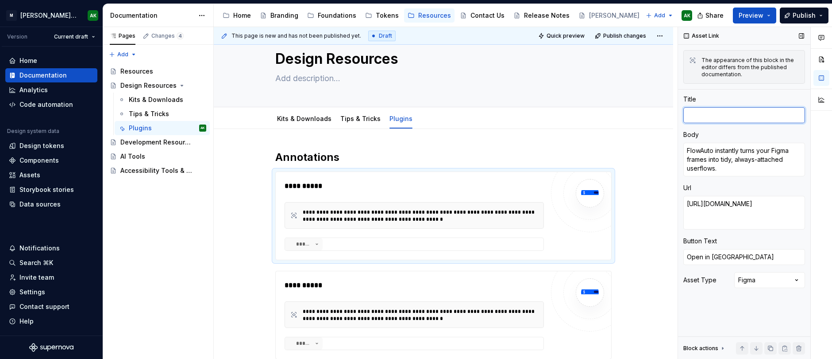
type textarea "A"
type textarea "*"
type textarea "An"
type textarea "*"
type textarea "Ann"
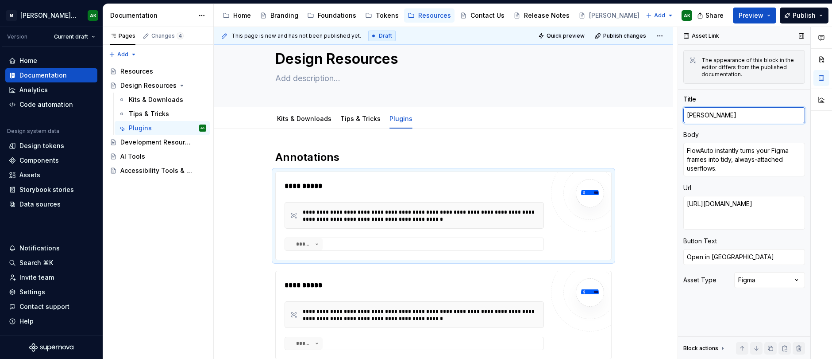
type textarea "*"
type textarea "Anno"
type textarea "*"
type textarea "Annot"
type textarea "*"
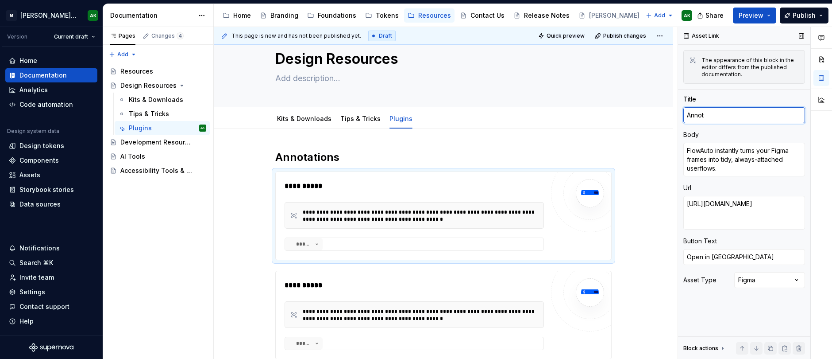
type textarea "Annota"
type textarea "*"
type textarea "Annotat"
type textarea "*"
type textarea "Annotati"
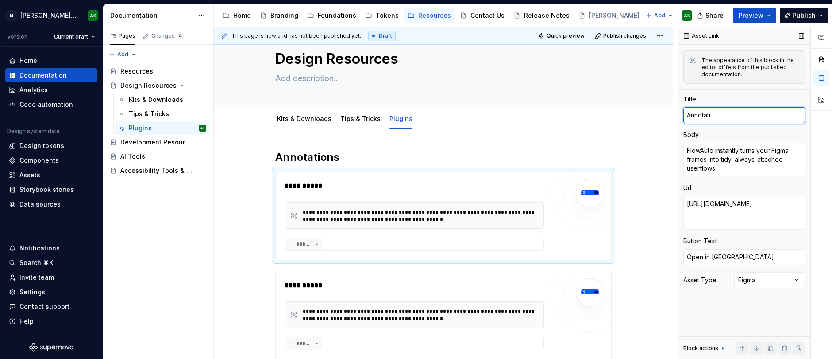
type textarea "*"
type textarea "Annotatio"
type textarea "*"
type textarea "Annotation"
type textarea "*"
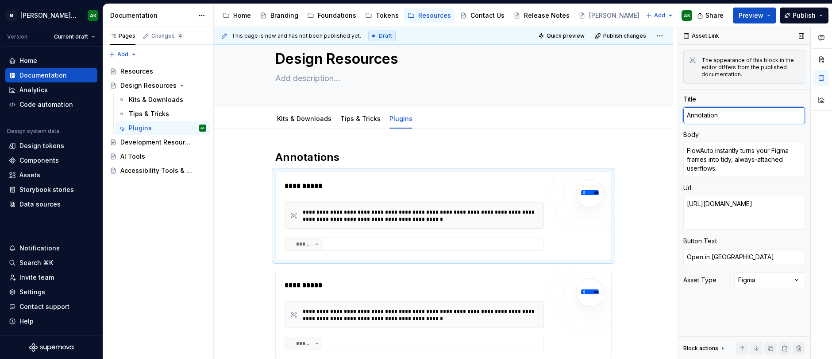
type textarea "Annotations"
type textarea "*"
type textarea "Annotations"
type textarea "*"
type textarea "Annotations F"
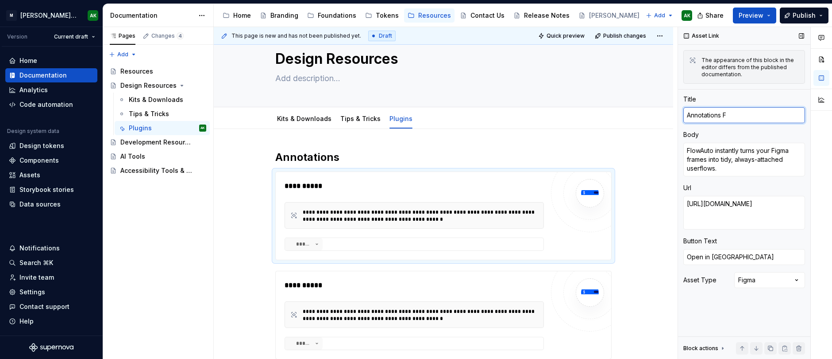
type textarea "*"
type textarea "Annotations"
type textarea "*"
type textarea "Annotations"
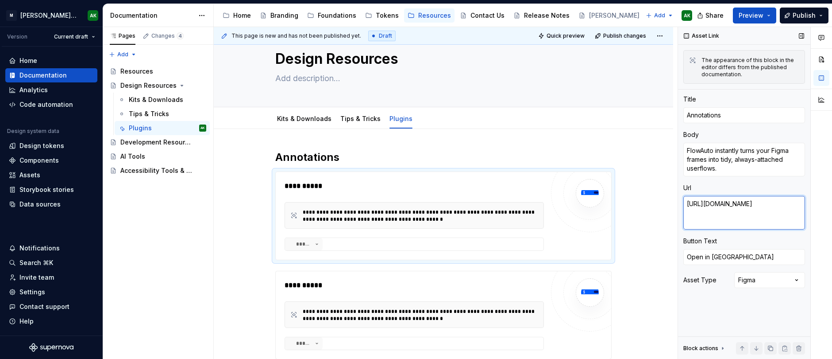
click at [749, 214] on textarea "https://www.figma.com/community/plugin/1418243284580102253/flowauto" at bounding box center [744, 213] width 122 height 34
paste textarea "help.figma.com/hc/en-us/articles/20774752502935-Add-measurements-and-annotate-d…"
type textarea "*"
type textarea "https://help.figma.com/hc/en-us/articles/20774752502935-Add-measurements-and-an…"
click at [350, 191] on div "**********" at bounding box center [414, 187] width 259 height 12
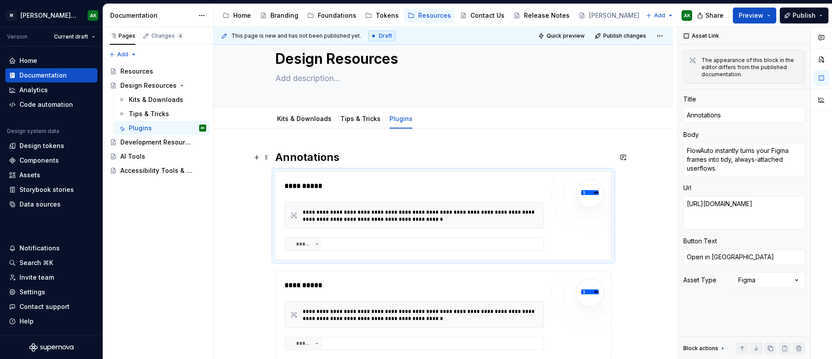
click at [338, 157] on h2 "Annotations" at bounding box center [443, 157] width 336 height 14
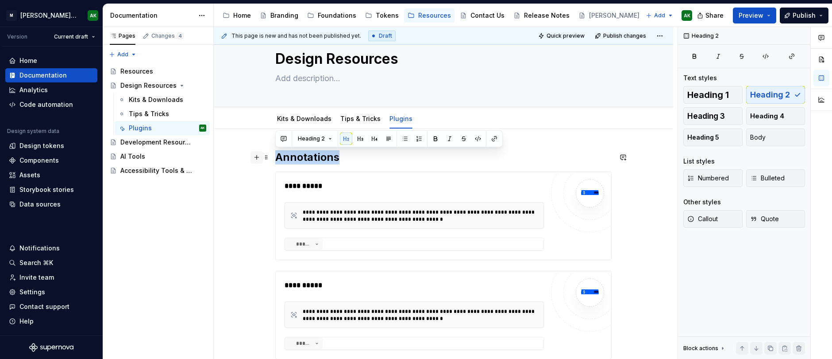
drag, startPoint x: 337, startPoint y: 158, endPoint x: 253, endPoint y: 153, distance: 84.2
click at [275, 153] on div "**********" at bounding box center [443, 270] width 336 height 241
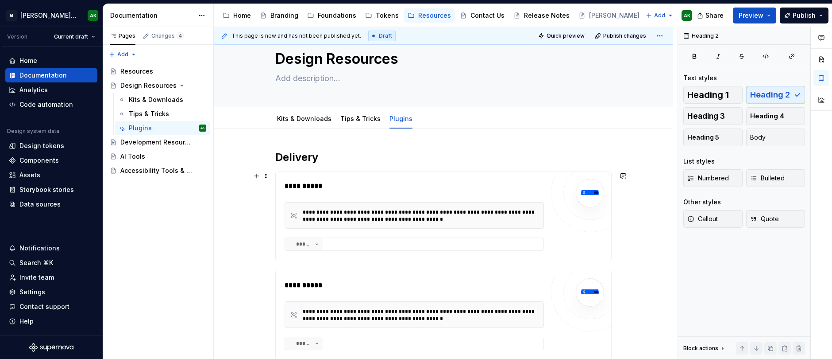
click at [382, 187] on div "**********" at bounding box center [414, 186] width 259 height 11
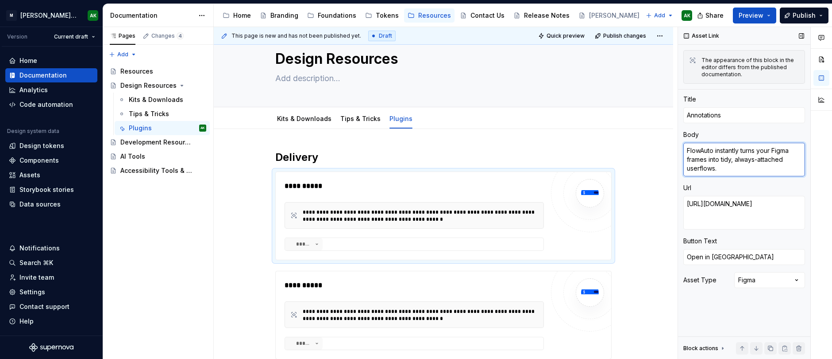
click at [712, 170] on textarea "FlowAuto instantly turns your Figma frames into tidy, always-attached userflows." at bounding box center [744, 160] width 122 height 34
paste textarea "Use annotations and measurements to create speedier and more transparent handof…"
type textarea "*"
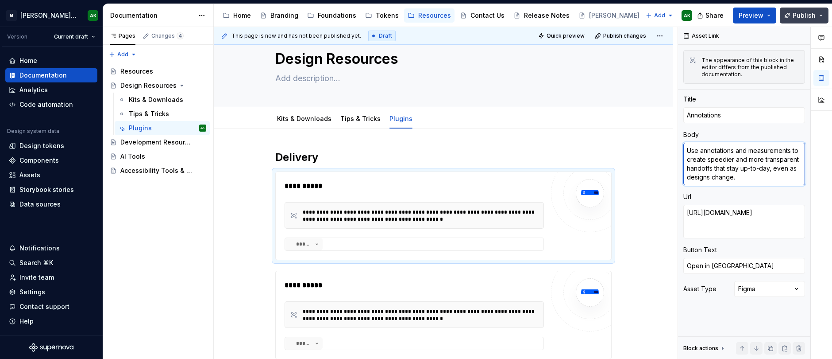
type textarea "Use annotations and measurements to create speedier and more transparent handof…"
click at [804, 17] on span "Publish" at bounding box center [804, 15] width 23 height 9
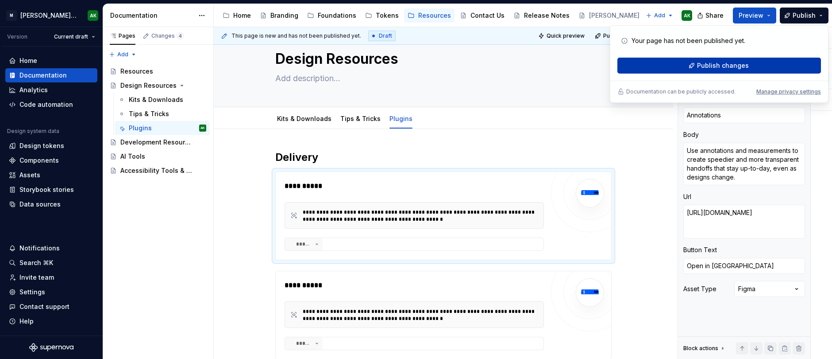
click at [719, 63] on span "Publish changes" at bounding box center [723, 65] width 52 height 9
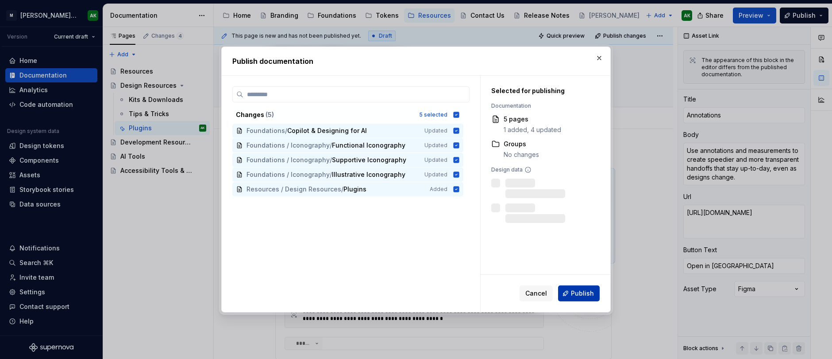
click at [574, 298] on button "Publish" at bounding box center [579, 293] width 42 height 16
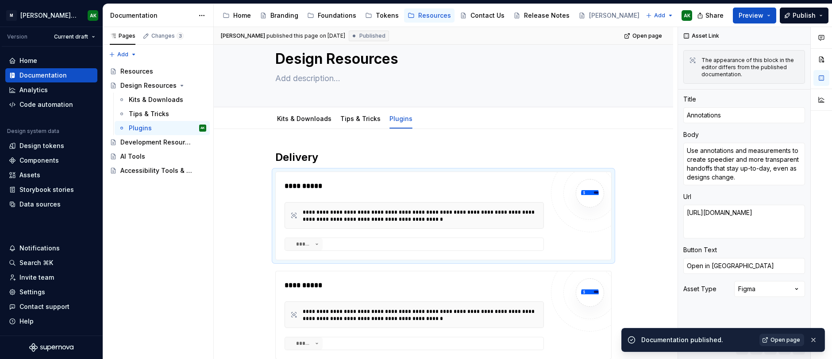
click at [780, 342] on span "Open page" at bounding box center [786, 339] width 30 height 7
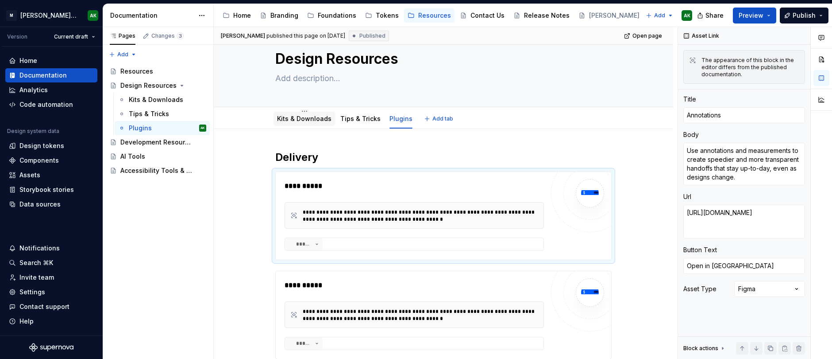
click at [308, 118] on link "Kits & Downloads" at bounding box center [304, 119] width 54 height 8
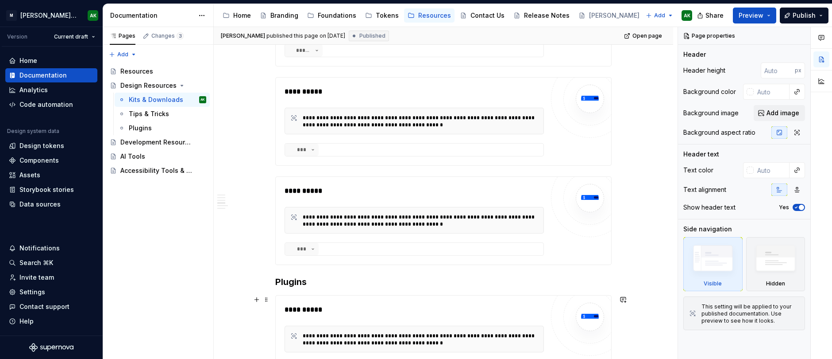
scroll to position [817, 0]
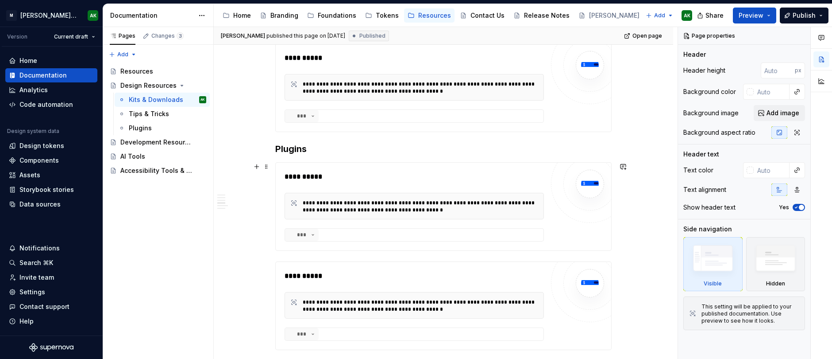
click at [357, 174] on div "**********" at bounding box center [414, 176] width 259 height 11
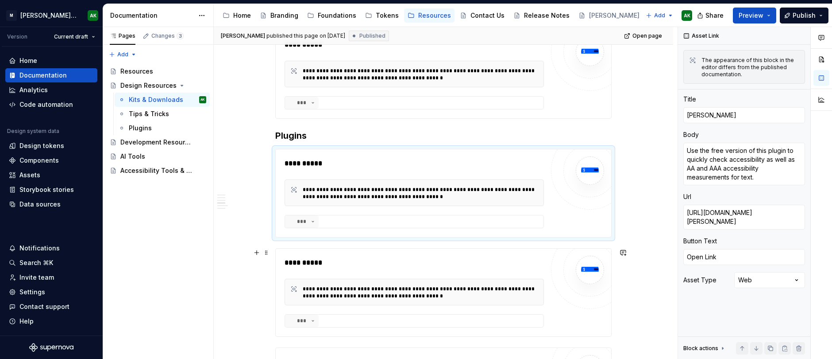
click at [341, 256] on div "**********" at bounding box center [443, 292] width 336 height 89
type textarea "*"
type textarea "Color Blind"
type textarea "Use this free plugin to simulate color vision deficiencies to understand how yo…"
type textarea "https://www.figma.com/community/plugin/1115550442410459794/Color-Blind"
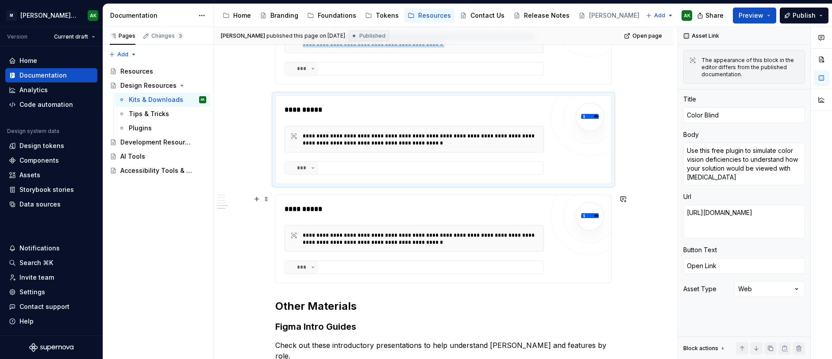
scroll to position [903, 0]
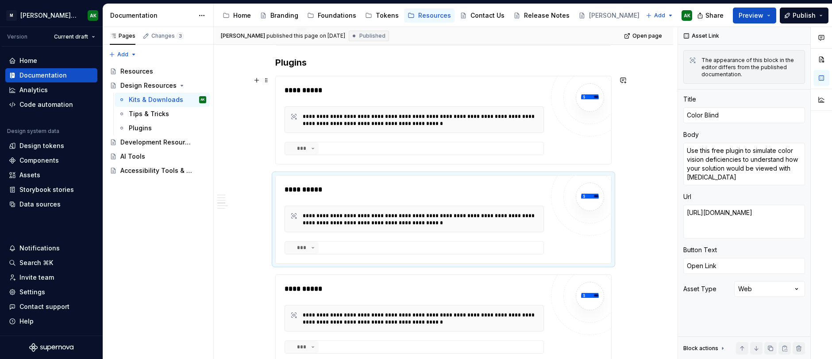
click at [339, 98] on div "**********" at bounding box center [414, 120] width 259 height 70
type textarea "*"
type textarea "Stark"
type textarea "Use the free version of this plugin to quickly check accessibility as well as A…"
type textarea "https://www.figma.com/community/plugin/732603254453395948/Stark"
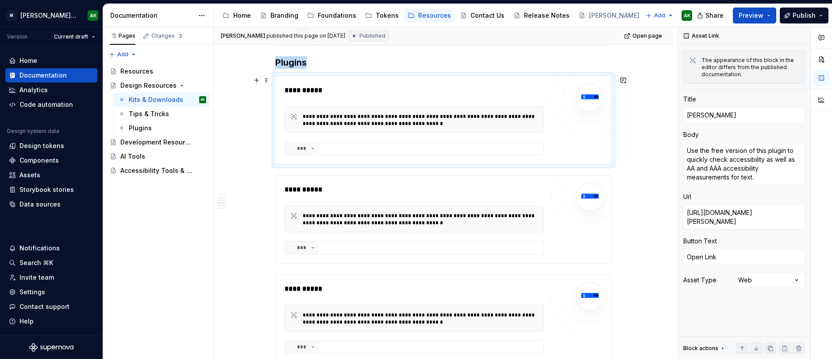
type textarea "*"
type textarea "Color Blind"
type textarea "Use this free plugin to simulate color vision deficiencies to understand how yo…"
type textarea "https://www.figma.com/community/plugin/1115550442410459794/Color-Blind"
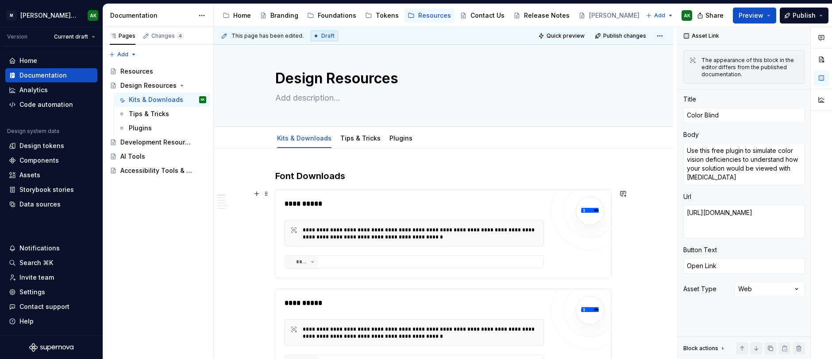
scroll to position [0, 0]
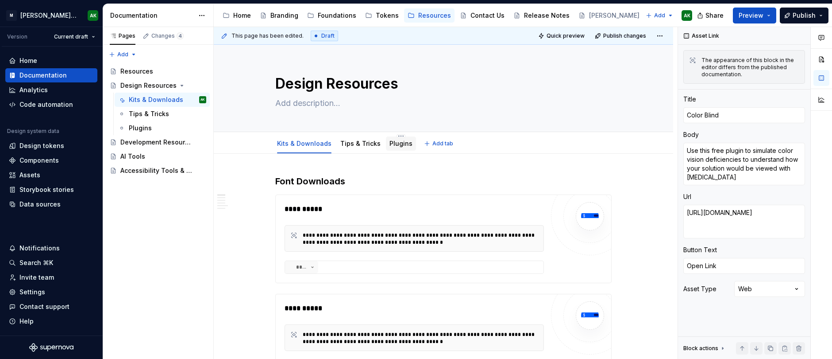
click at [397, 143] on link "Plugins" at bounding box center [401, 143] width 23 height 8
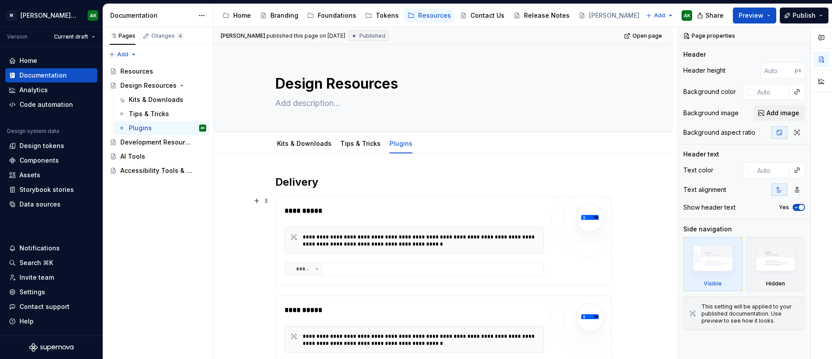
type textarea "*"
click at [295, 182] on h2 "Delivery" at bounding box center [443, 182] width 336 height 14
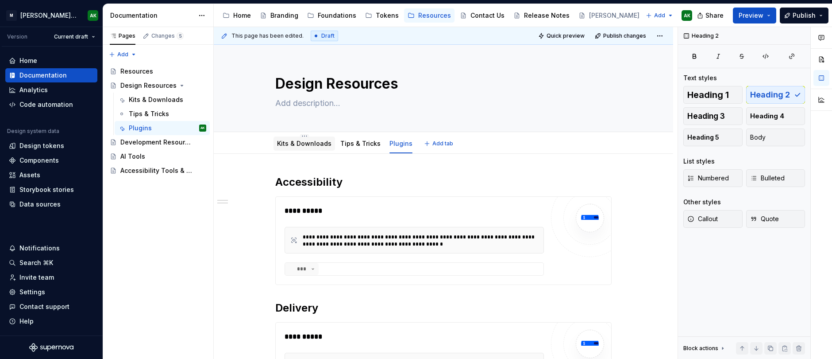
click at [320, 142] on link "Kits & Downloads" at bounding box center [304, 143] width 54 height 8
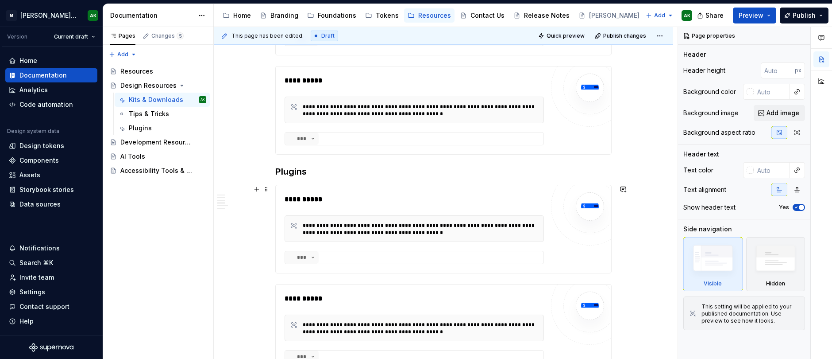
scroll to position [797, 0]
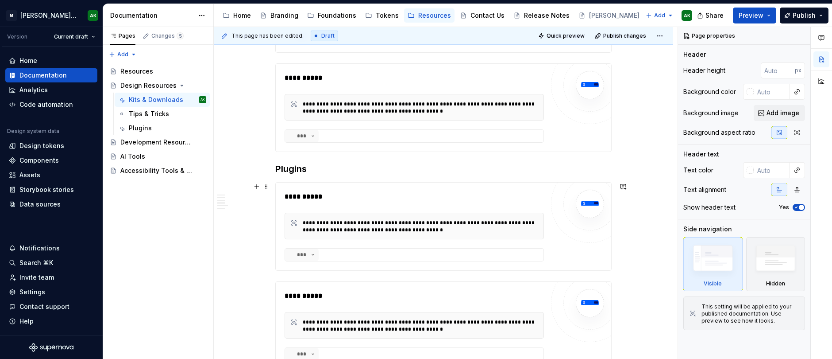
click at [356, 204] on div "**********" at bounding box center [414, 226] width 259 height 70
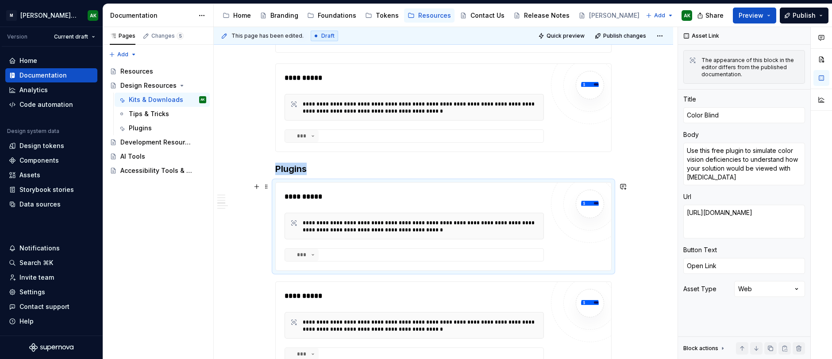
type textarea "*"
type textarea "Axe for Designers"
type textarea "An all-in-one plugin for checking color contrast"
type textarea "https://www.figma.com/community/plugin/1085612091163821851"
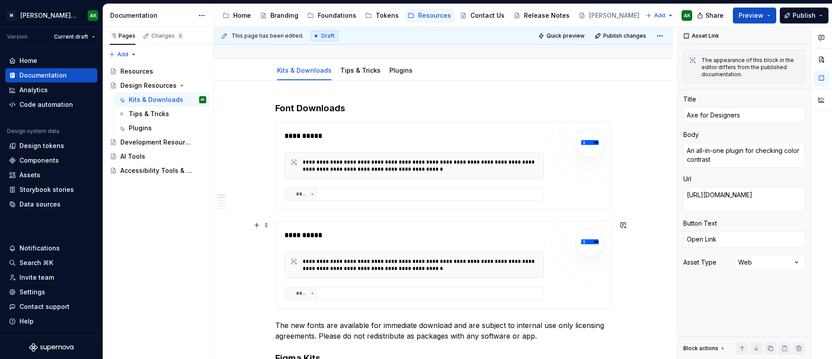
scroll to position [0, 0]
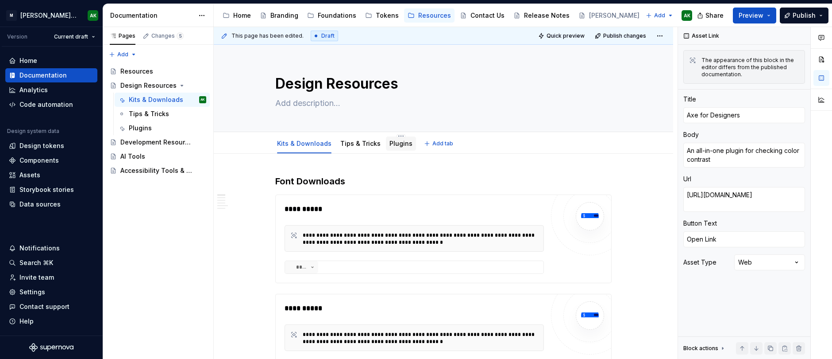
click at [390, 141] on link "Plugins" at bounding box center [401, 143] width 23 height 8
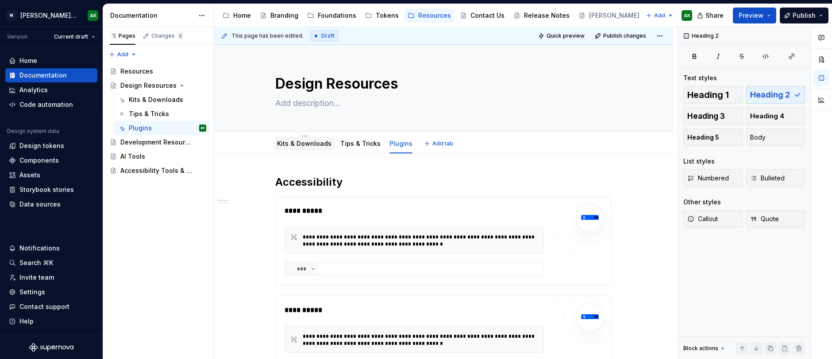
click at [320, 144] on link "Kits & Downloads" at bounding box center [304, 143] width 54 height 8
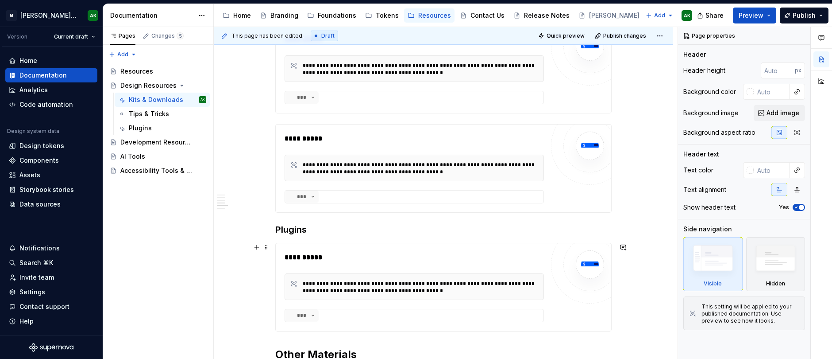
scroll to position [744, 0]
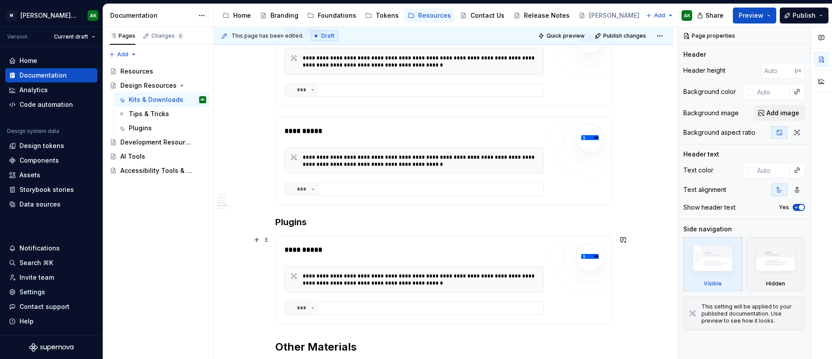
click at [364, 251] on div "**********" at bounding box center [414, 249] width 259 height 11
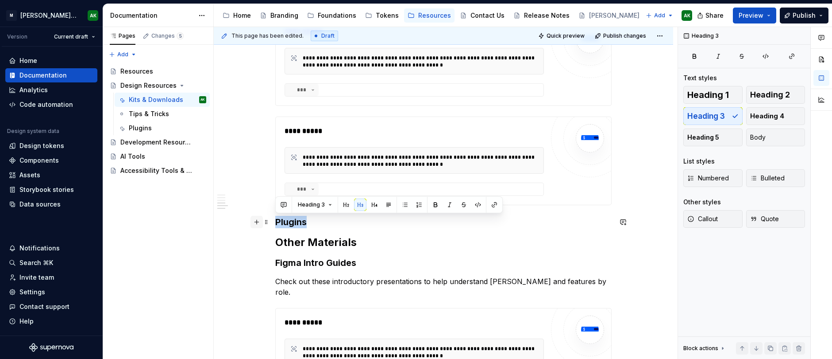
drag, startPoint x: 337, startPoint y: 222, endPoint x: 257, endPoint y: 216, distance: 80.4
click at [275, 216] on div "**********" at bounding box center [443, 28] width 336 height 1195
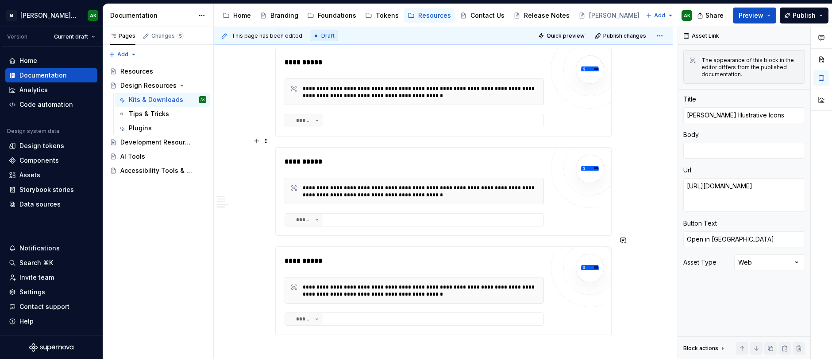
scroll to position [910, 0]
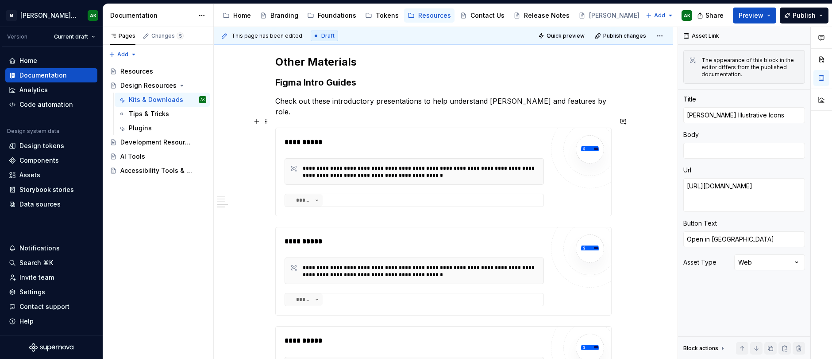
click at [372, 141] on div "**********" at bounding box center [414, 172] width 259 height 70
type textarea "*"
type textarea "Figma for Designers"
type textarea "https://www.figma.com/proto/U8o75OJrbiRa746hgZWB7W/Moody's-Core-Materials?type=…"
type textarea "Open in Figma"
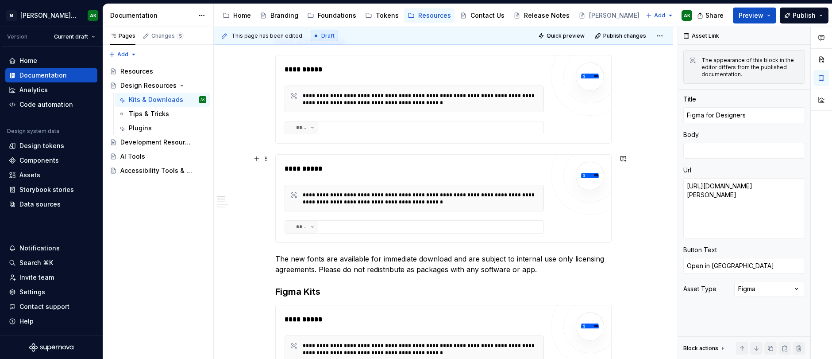
scroll to position [0, 0]
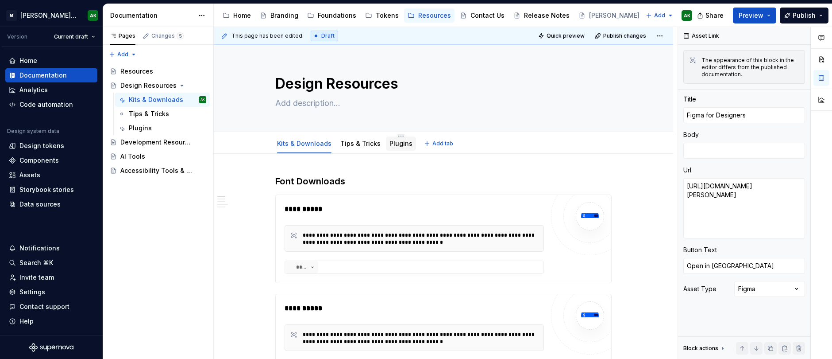
click at [396, 145] on link "Plugins" at bounding box center [401, 143] width 23 height 8
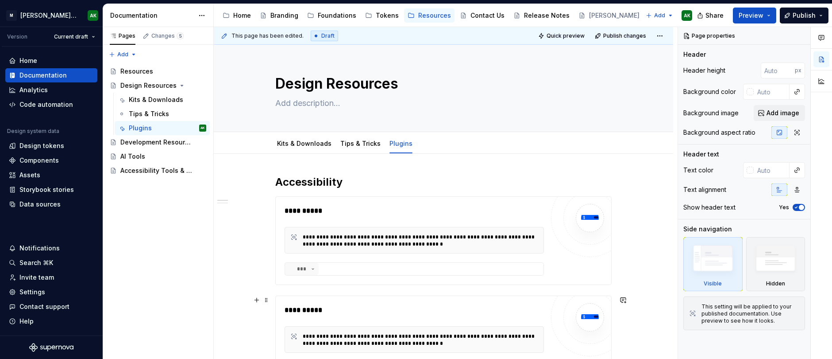
scroll to position [120, 0]
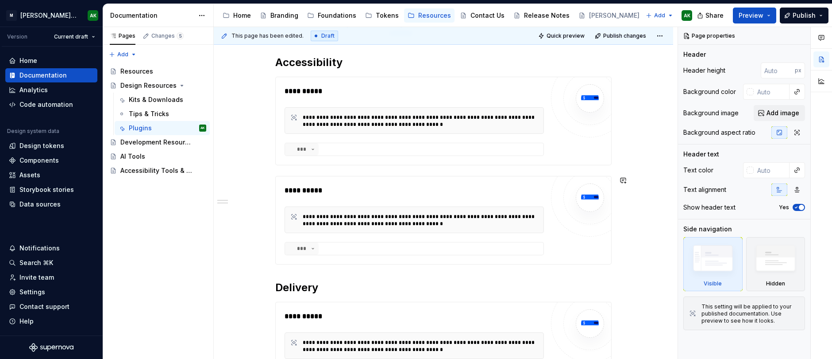
click at [355, 274] on div "**********" at bounding box center [443, 282] width 336 height 455
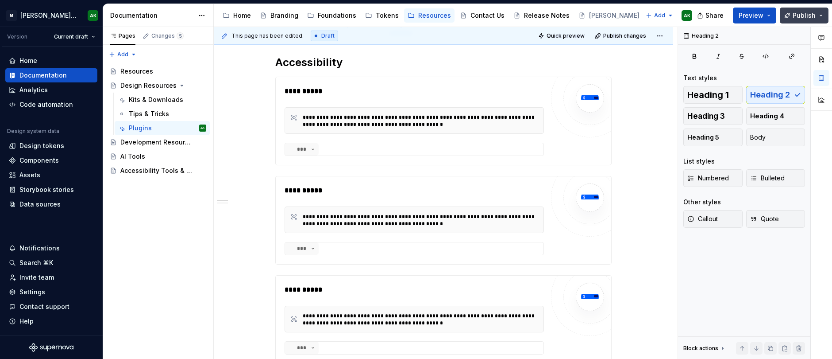
click at [787, 17] on button "Publish" at bounding box center [804, 16] width 49 height 16
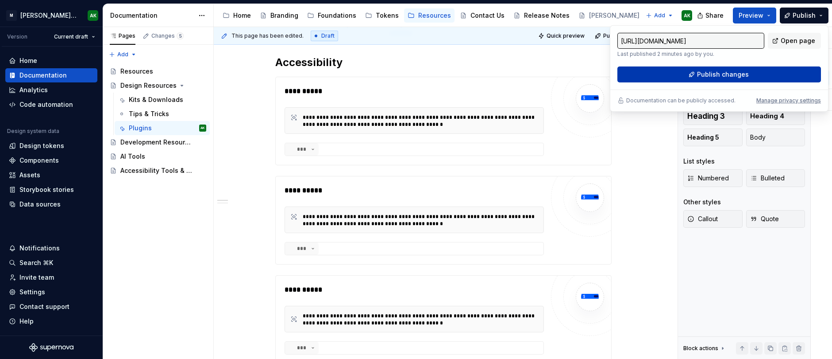
click at [694, 70] on button "Publish changes" at bounding box center [719, 74] width 204 height 16
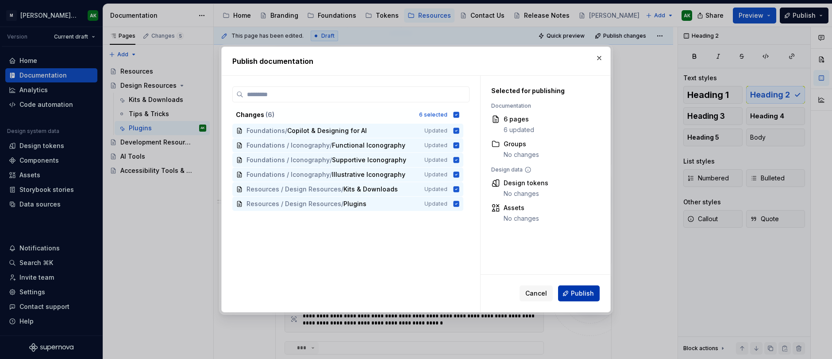
click at [585, 292] on span "Publish" at bounding box center [582, 293] width 23 height 9
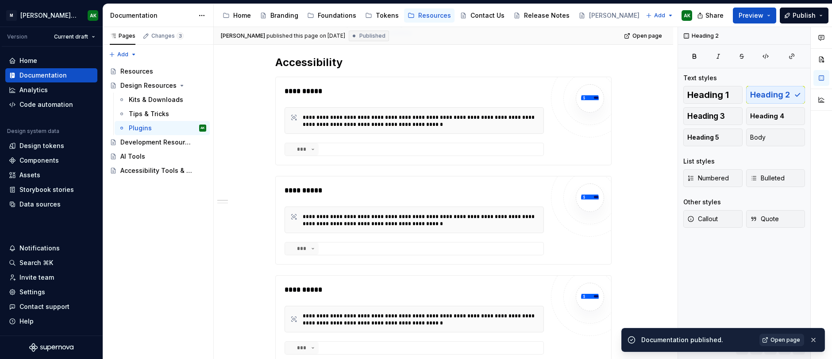
click at [778, 342] on span "Open page" at bounding box center [786, 339] width 30 height 7
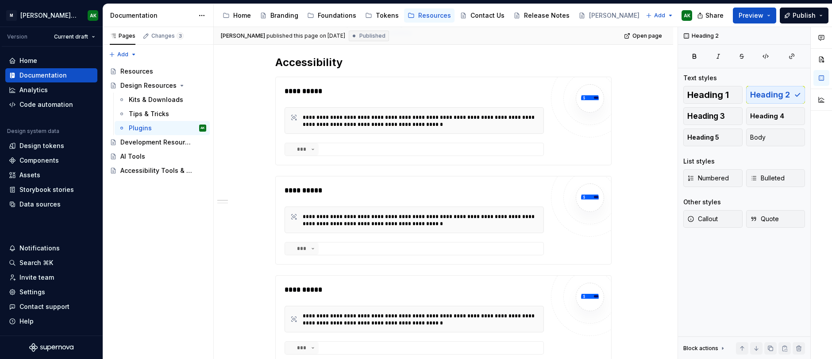
type textarea "*"
